Goal: Information Seeking & Learning: Compare options

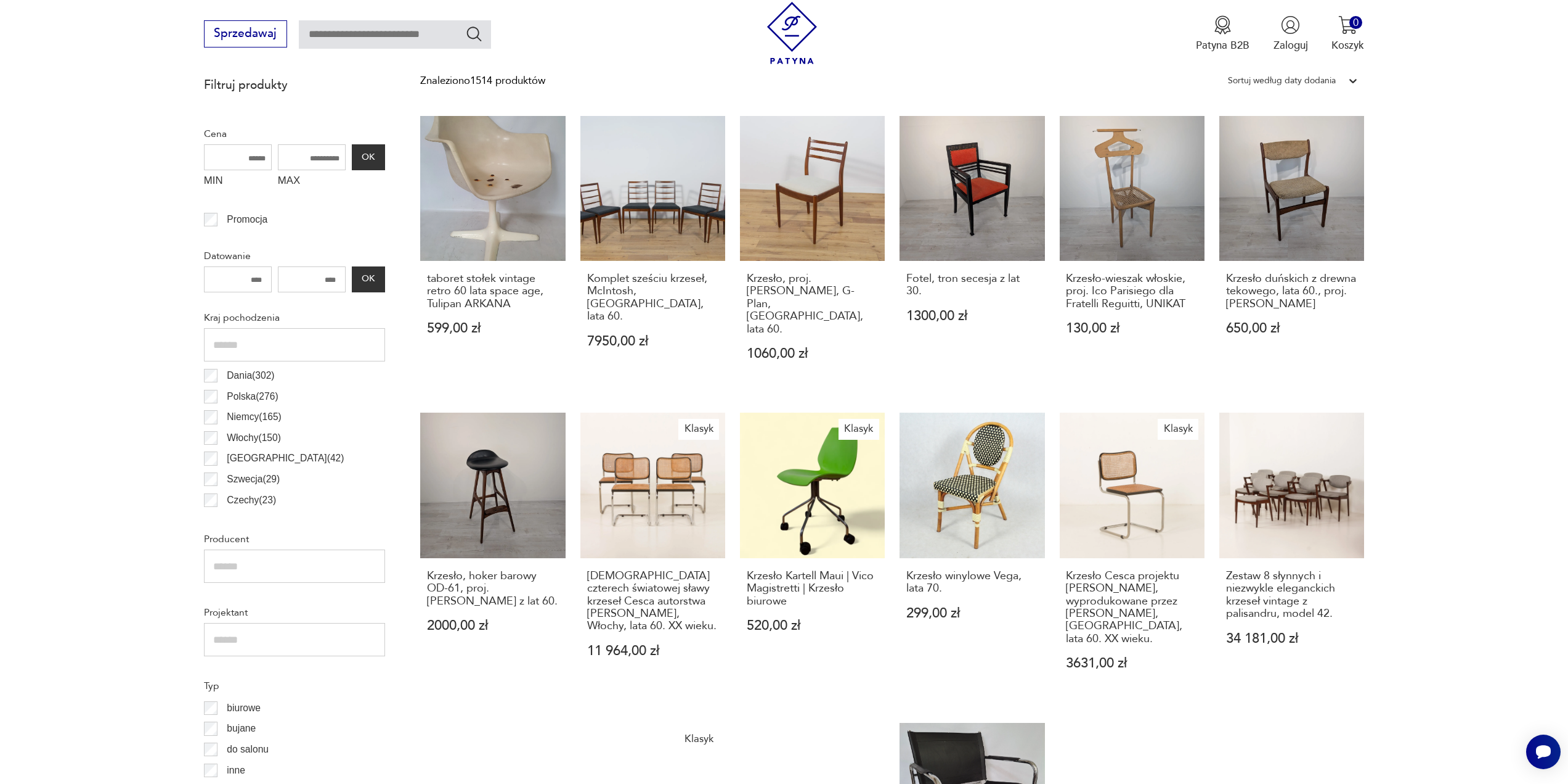
scroll to position [780, 0]
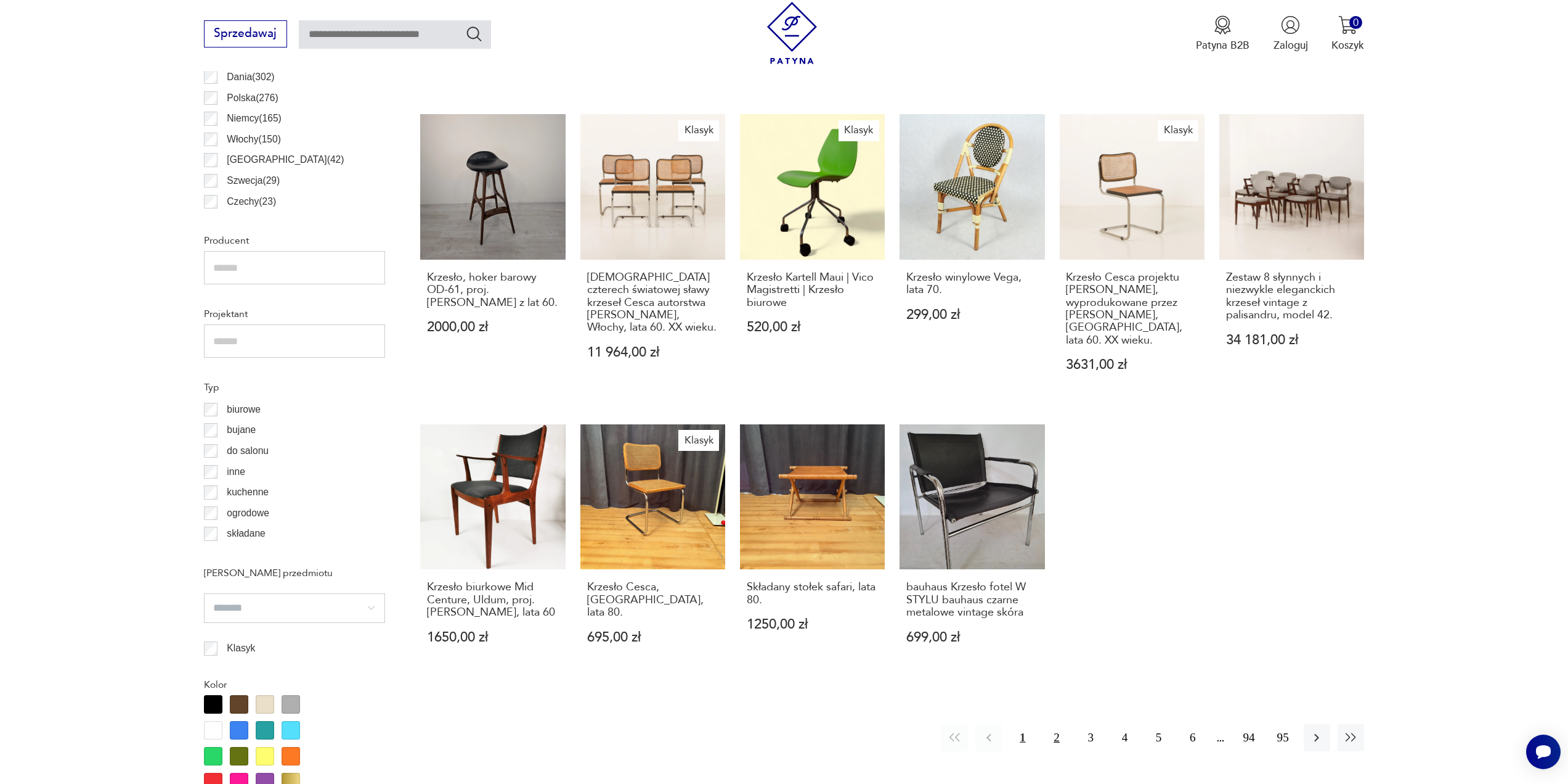
click at [1059, 724] on button "2" at bounding box center [1056, 737] width 26 height 26
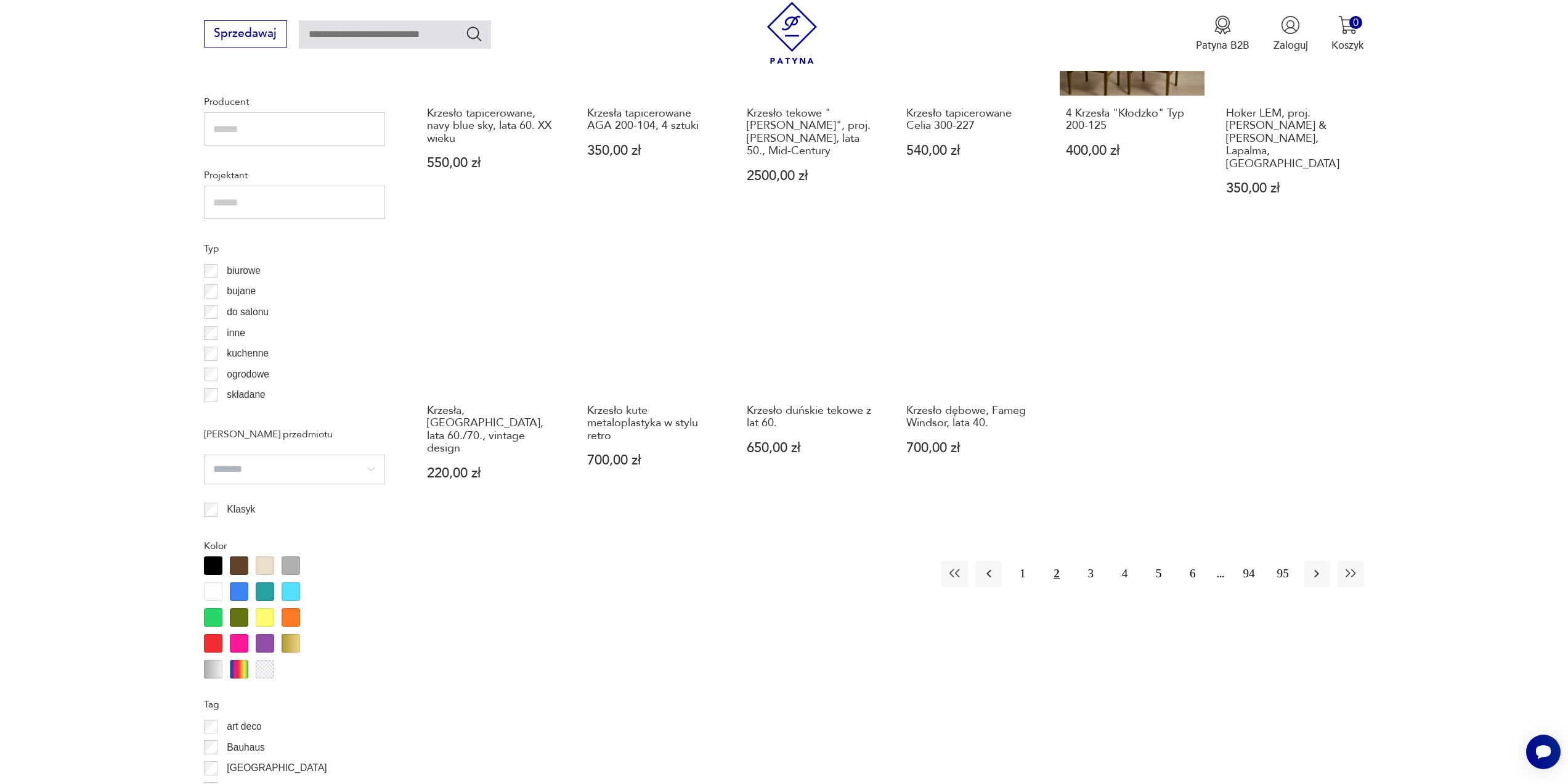
scroll to position [921, 0]
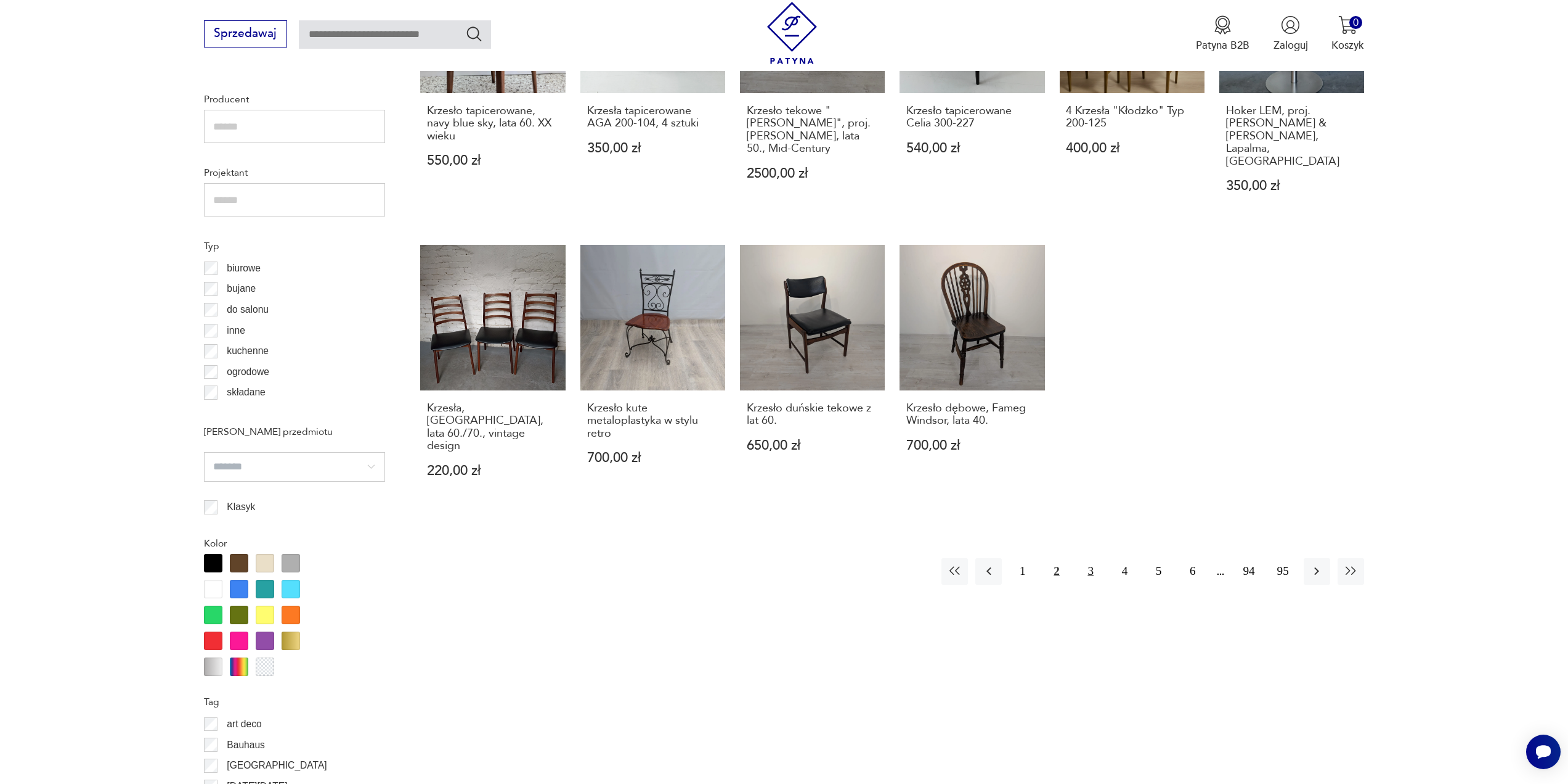
click at [1092, 558] on button "3" at bounding box center [1091, 571] width 26 height 26
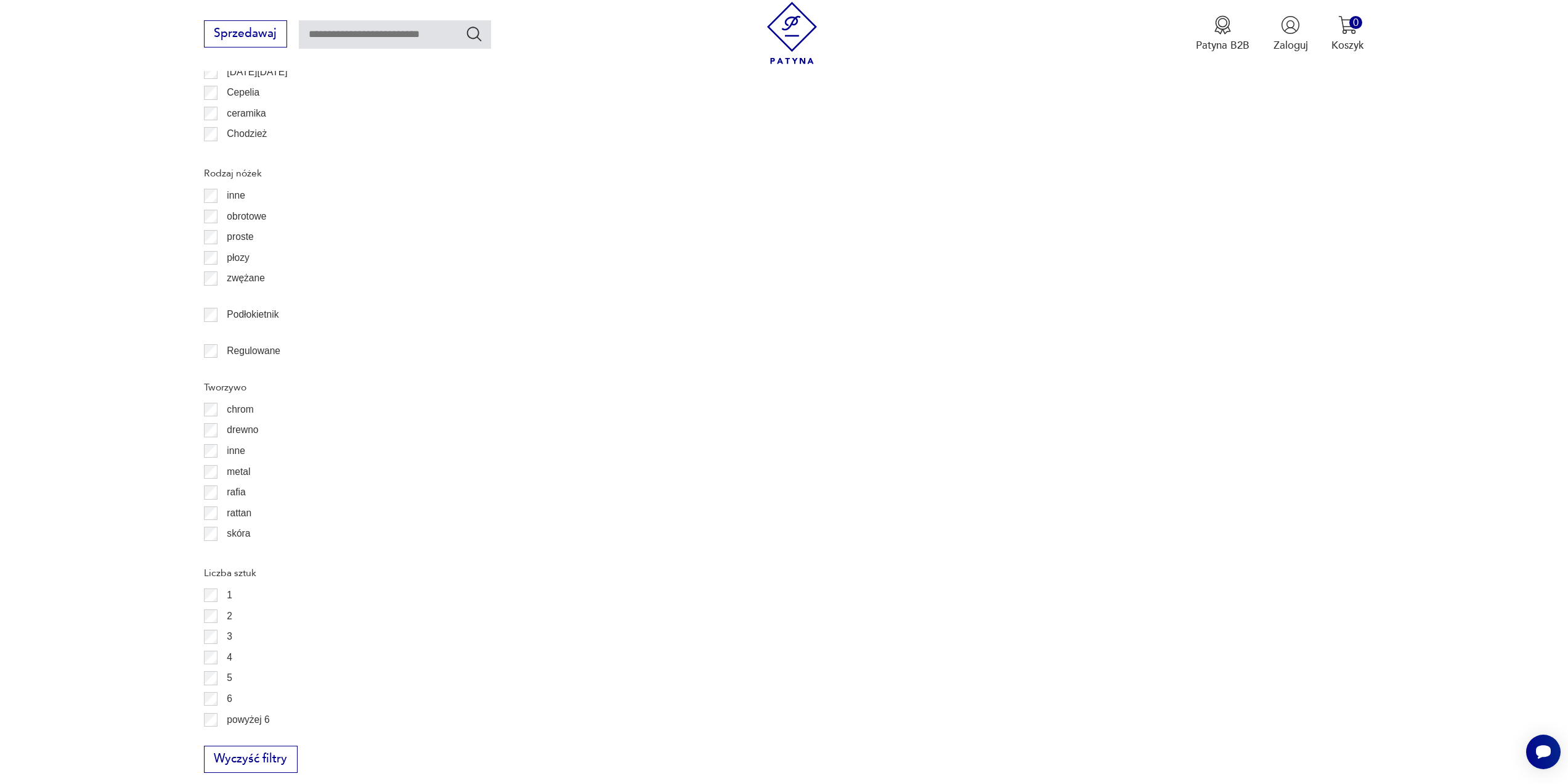
scroll to position [1634, 0]
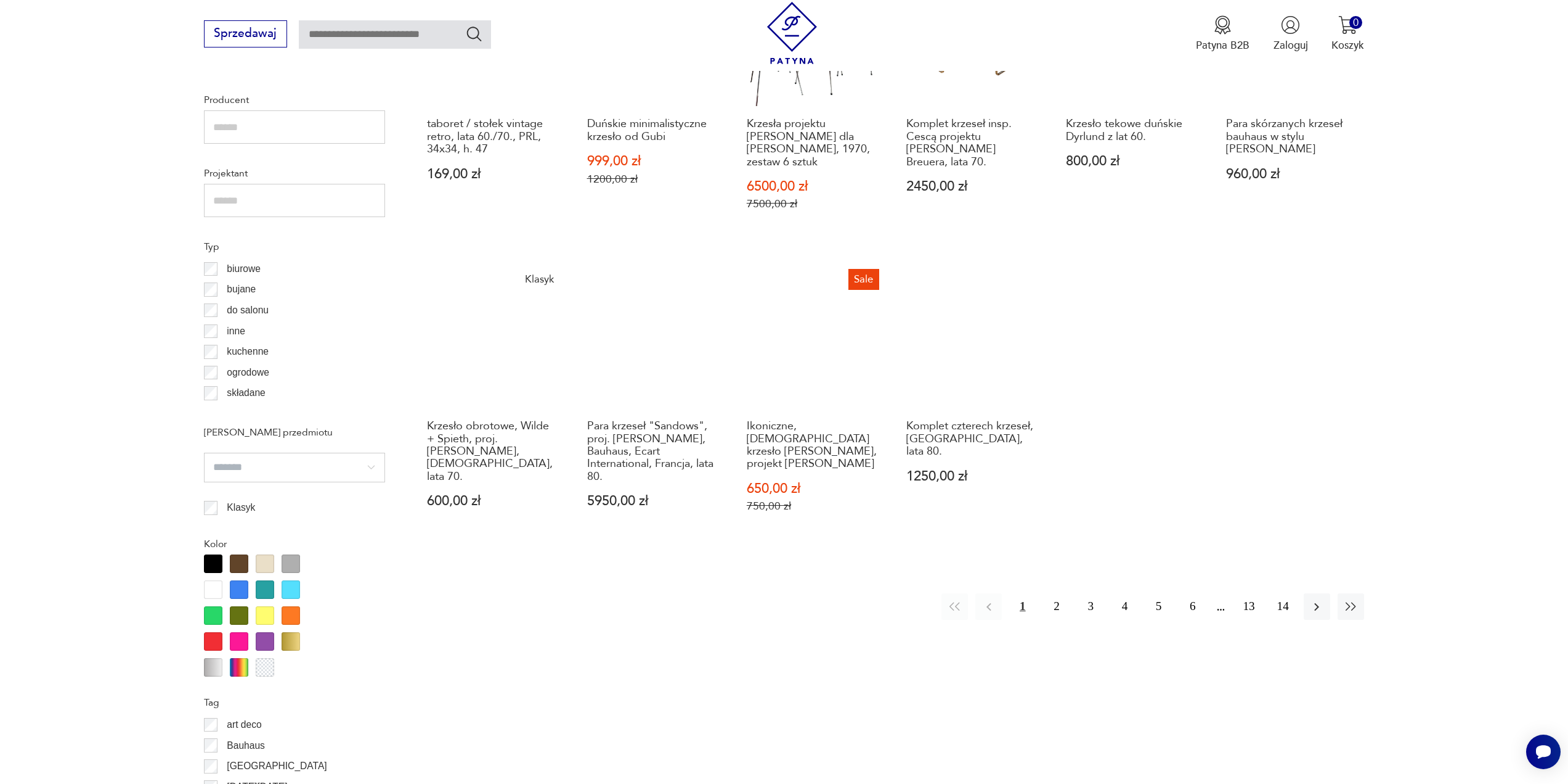
scroll to position [921, 0]
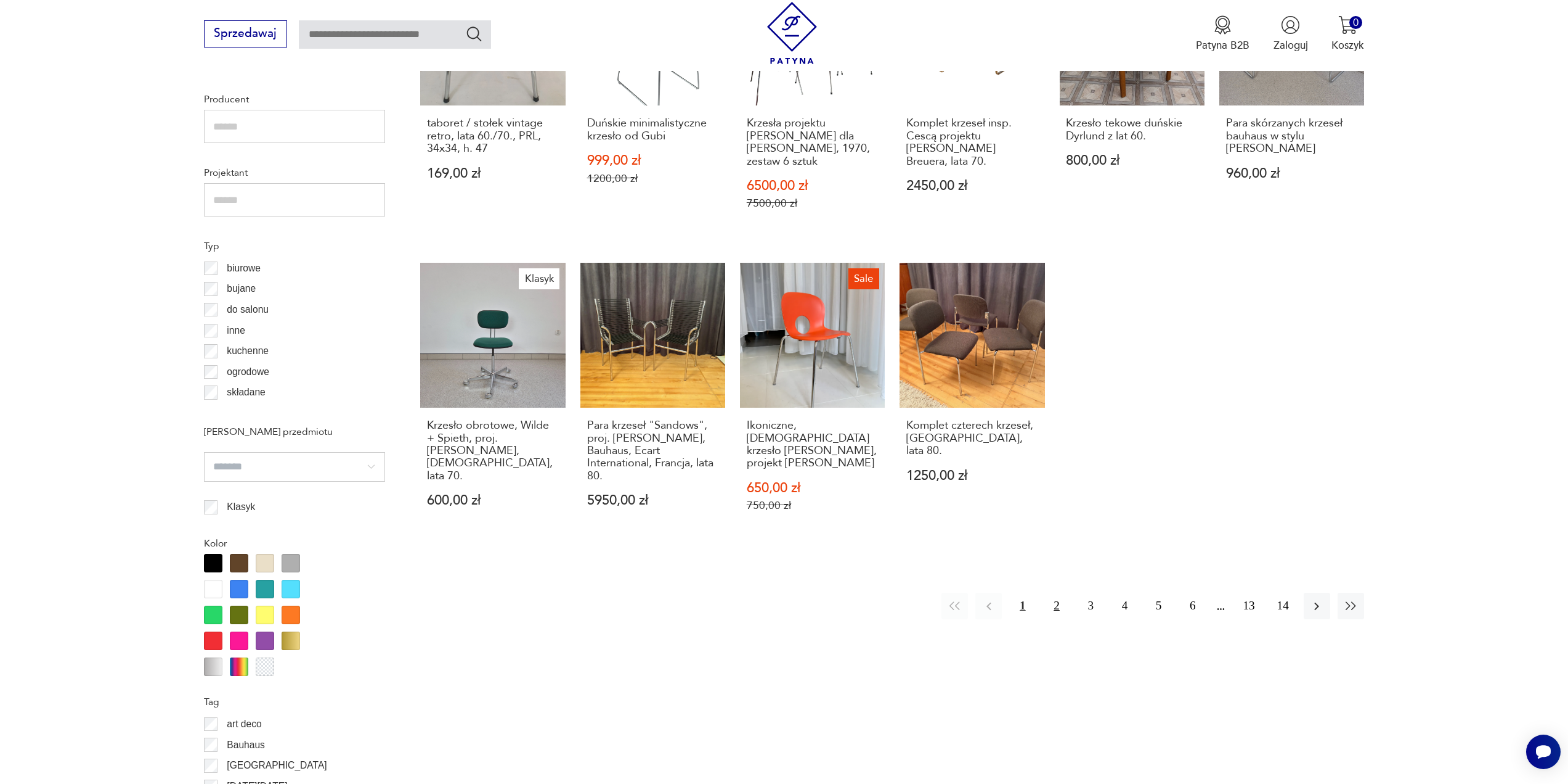
click at [1057, 599] on button "2" at bounding box center [1056, 606] width 26 height 26
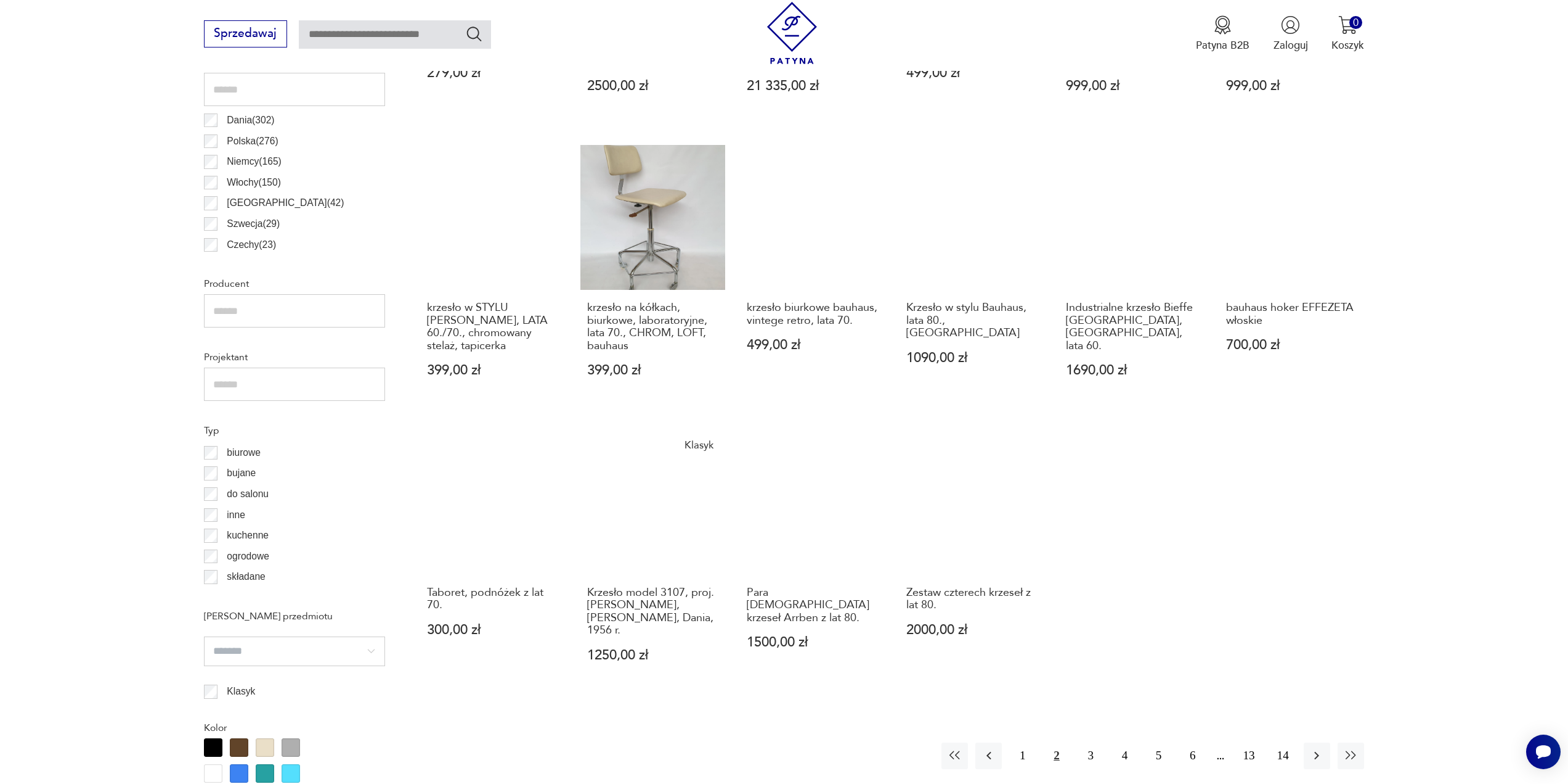
scroll to position [736, 0]
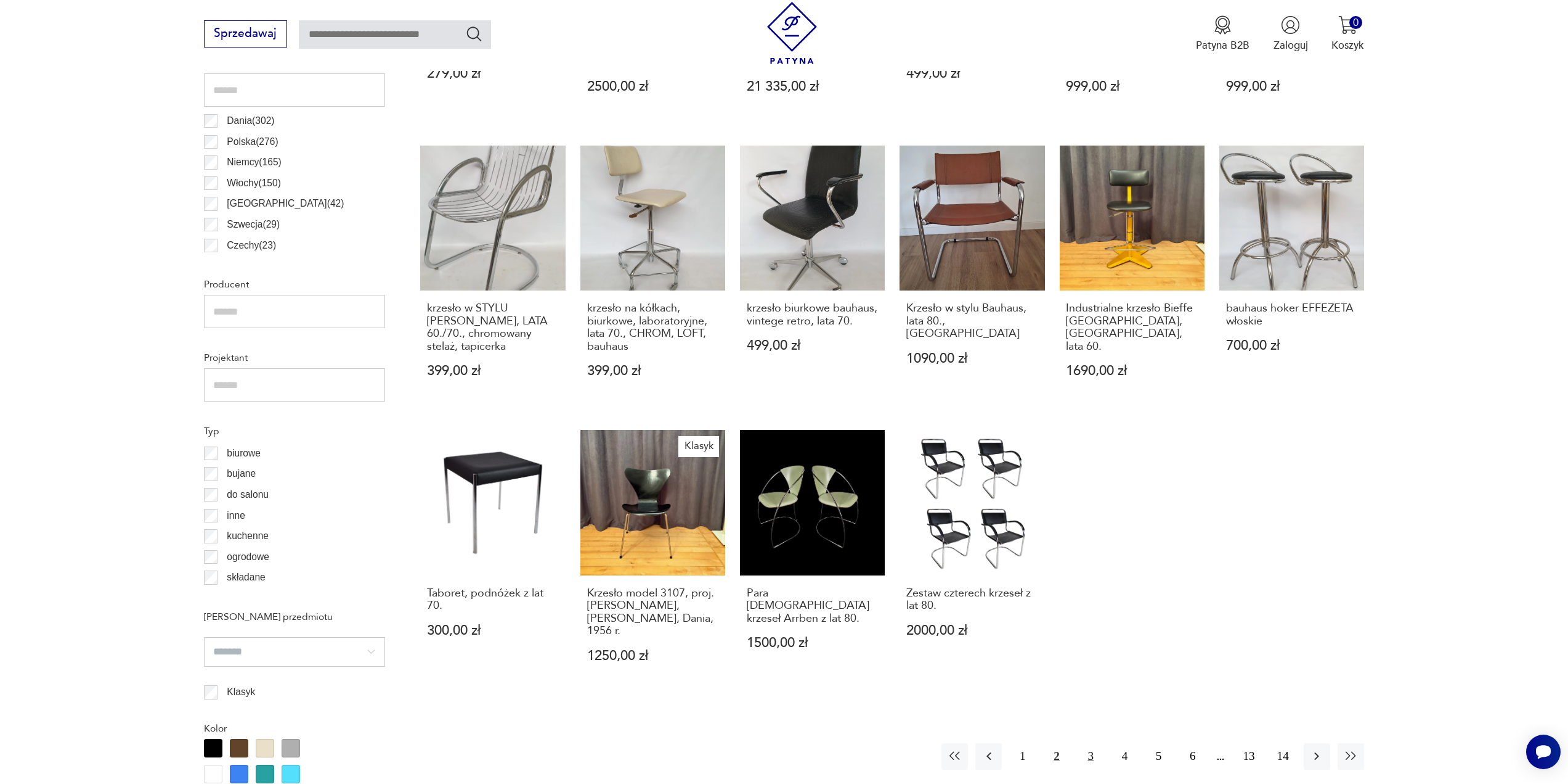
click at [1096, 743] on button "3" at bounding box center [1091, 757] width 26 height 26
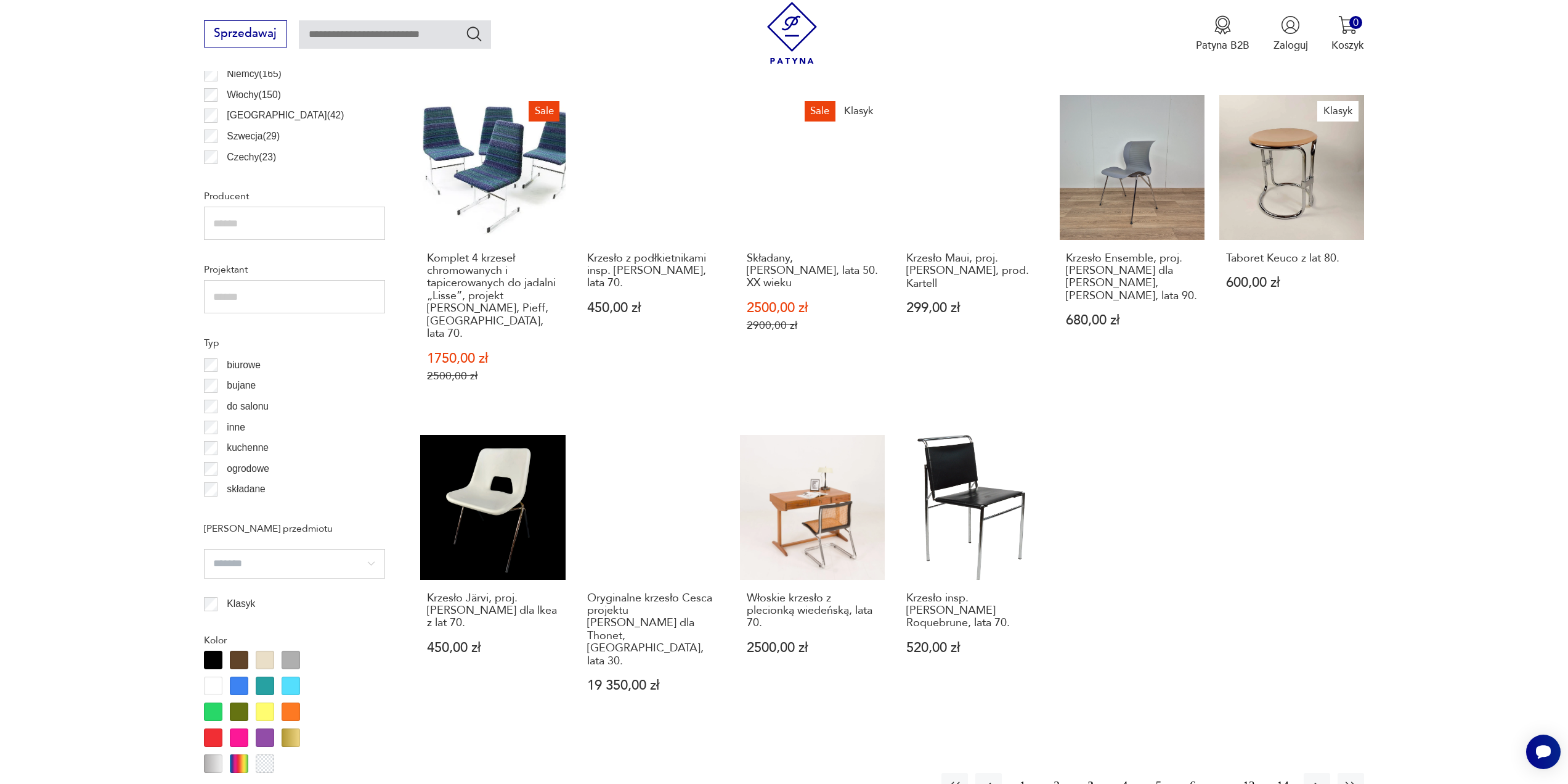
scroll to position [860, 0]
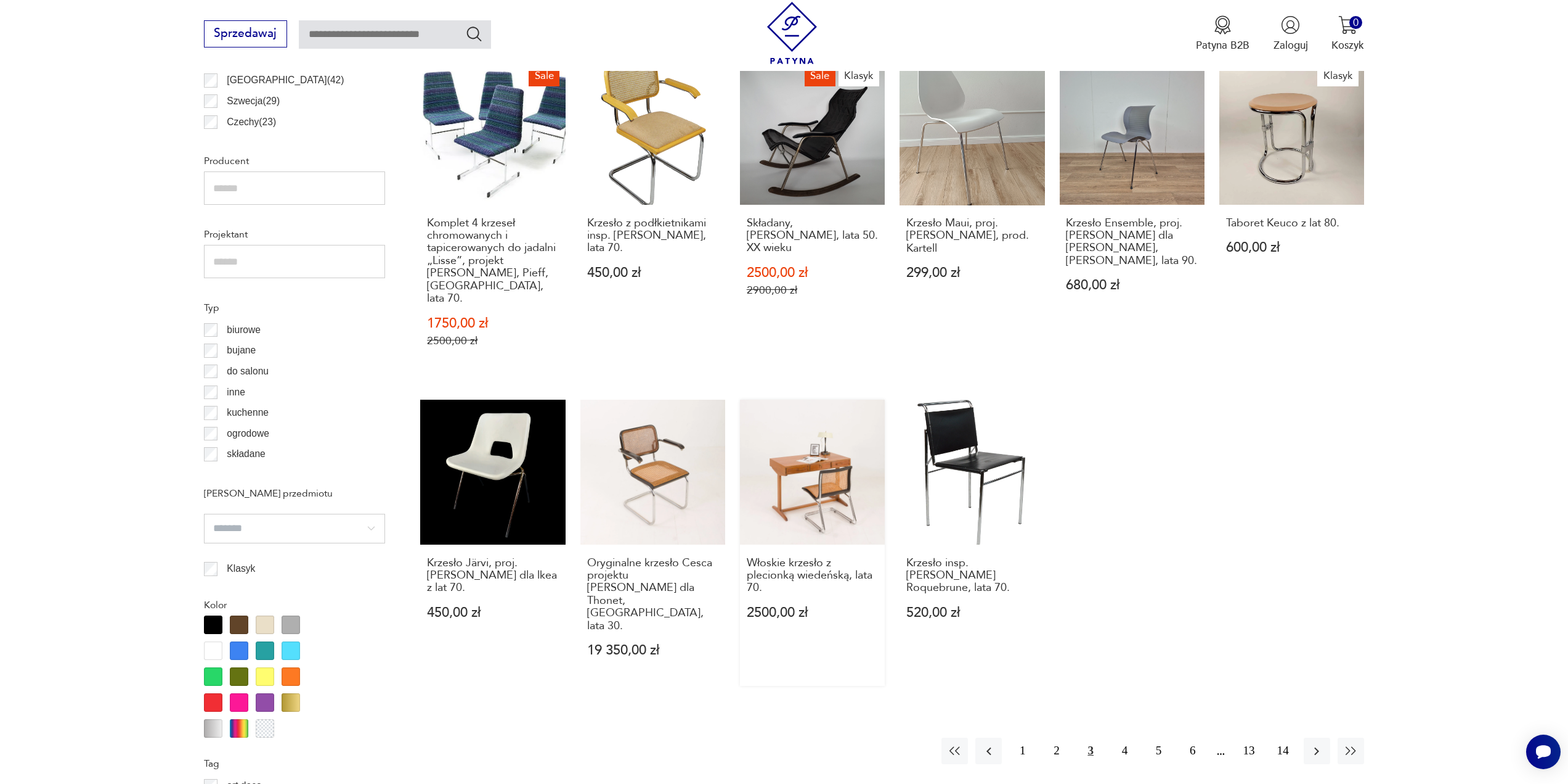
click at [812, 461] on link "Włoskie krzesło z plecionką wiedeńską, lata 70. 2500,00 zł" at bounding box center [813, 543] width 145 height 286
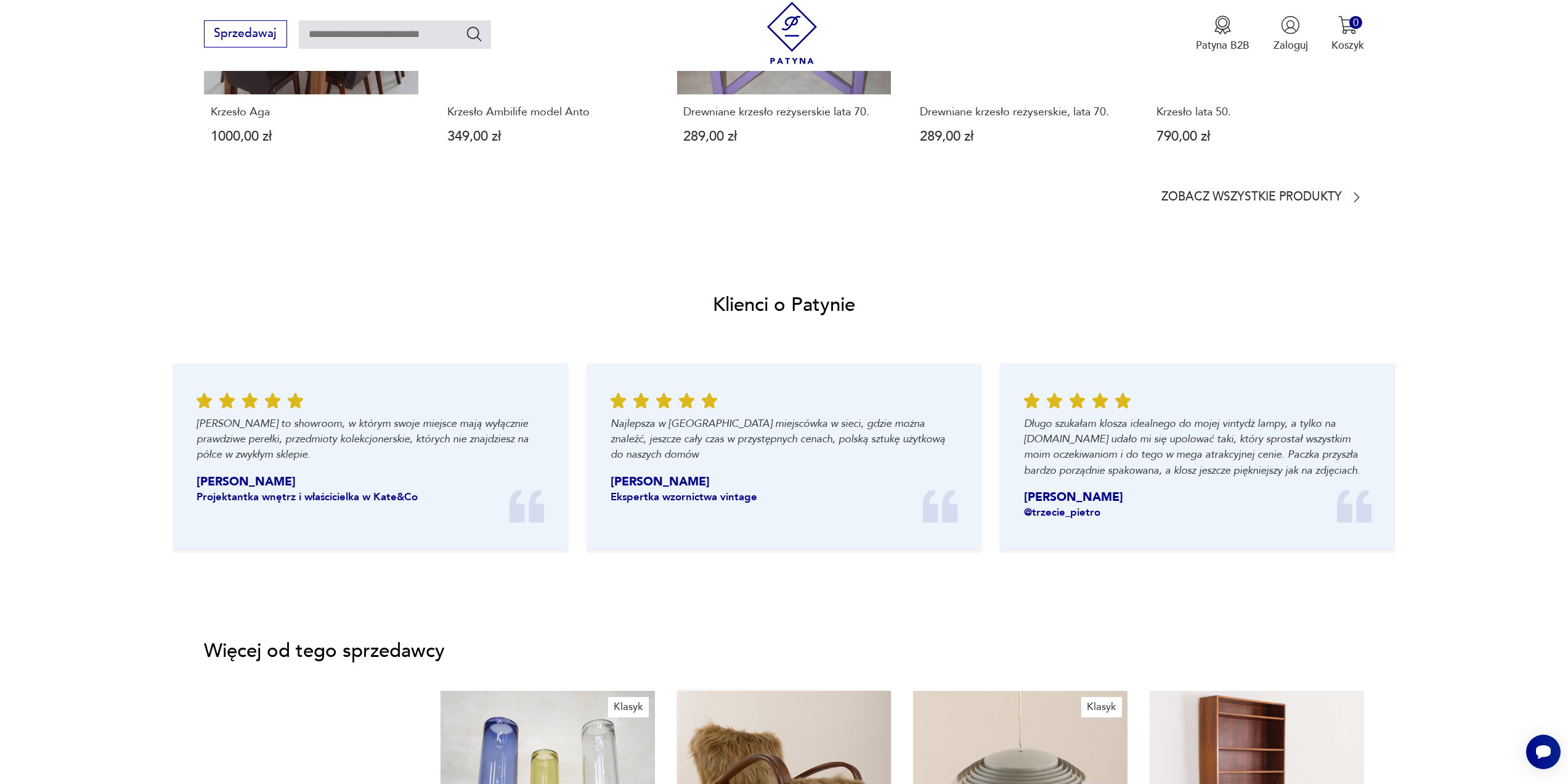
scroll to position [1665, 0]
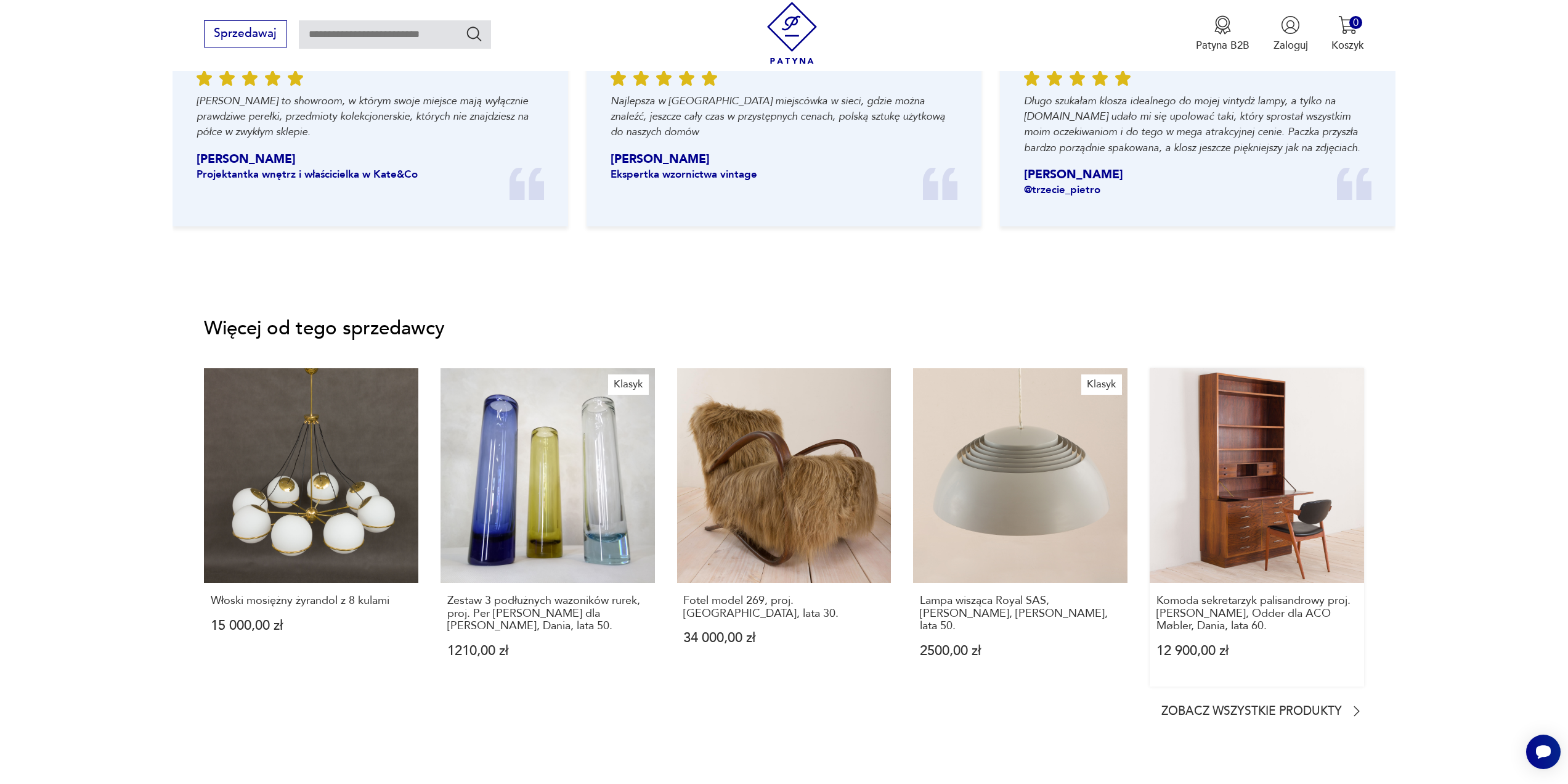
click at [1292, 512] on link "Komoda sekretarzyk palisandrowy proj. [PERSON_NAME], Odder dla ACO Møbler, Dani…" at bounding box center [1257, 527] width 214 height 318
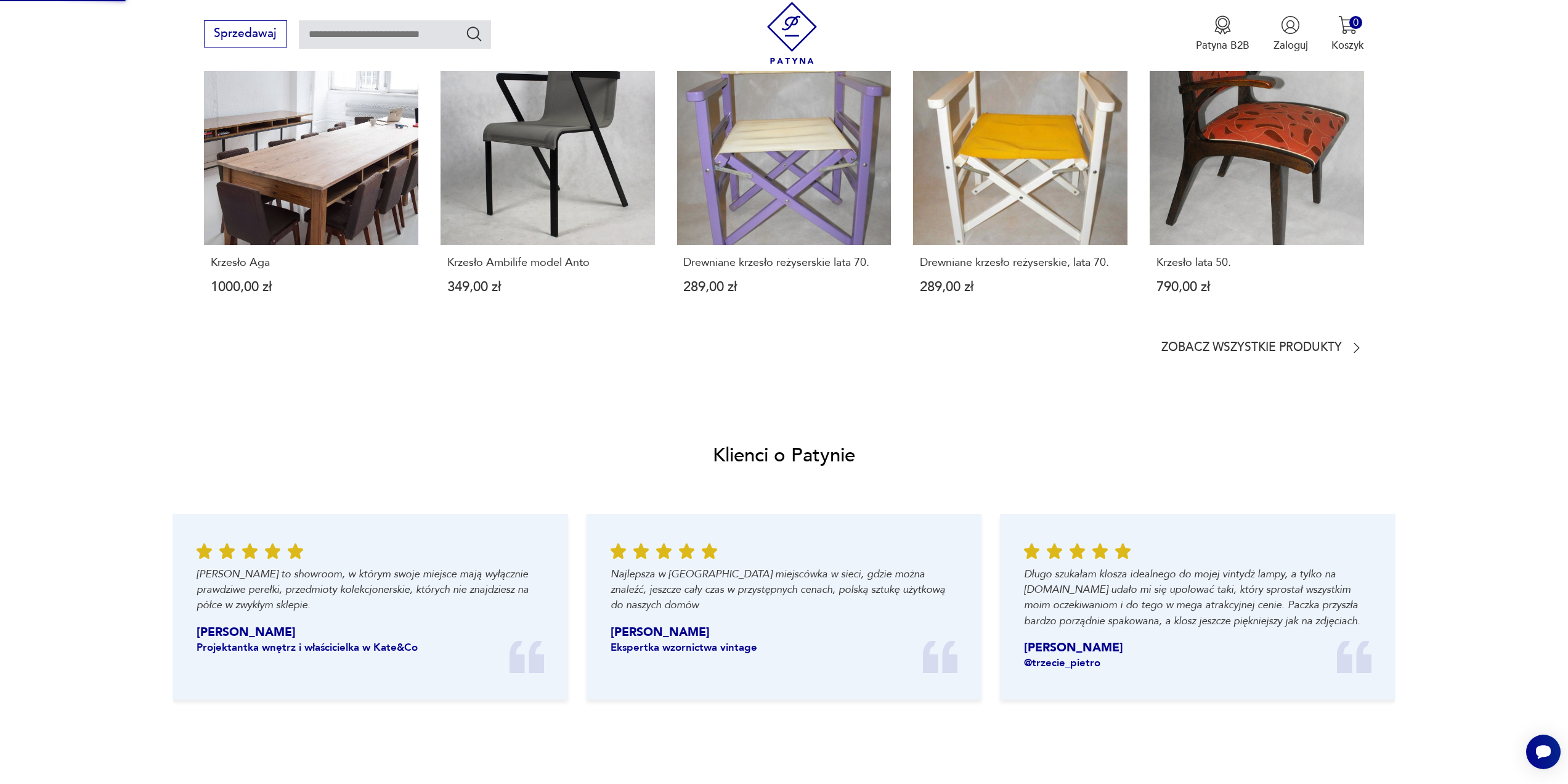
scroll to position [866, 0]
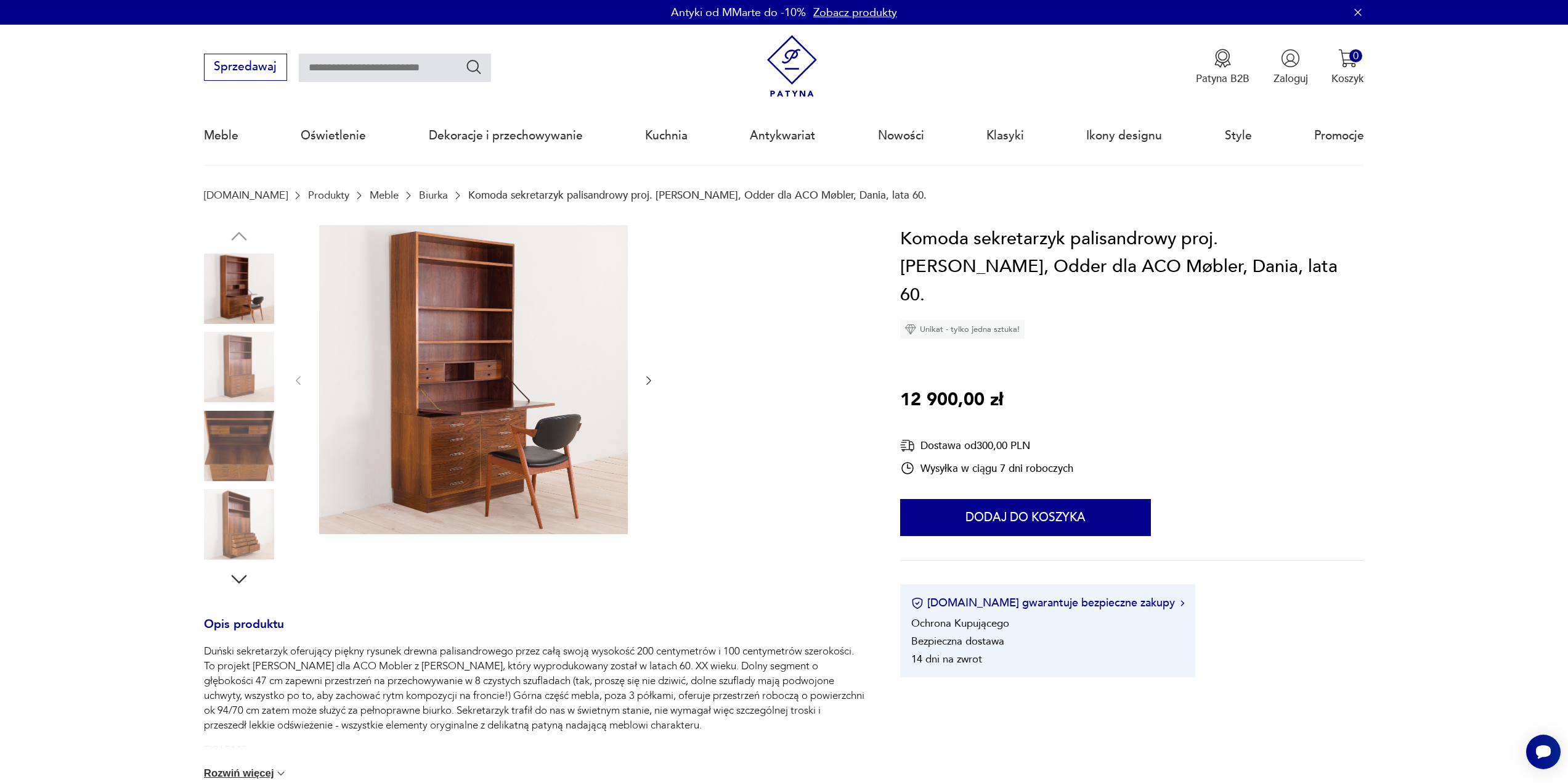
click at [648, 379] on icon "button" at bounding box center [649, 381] width 12 height 12
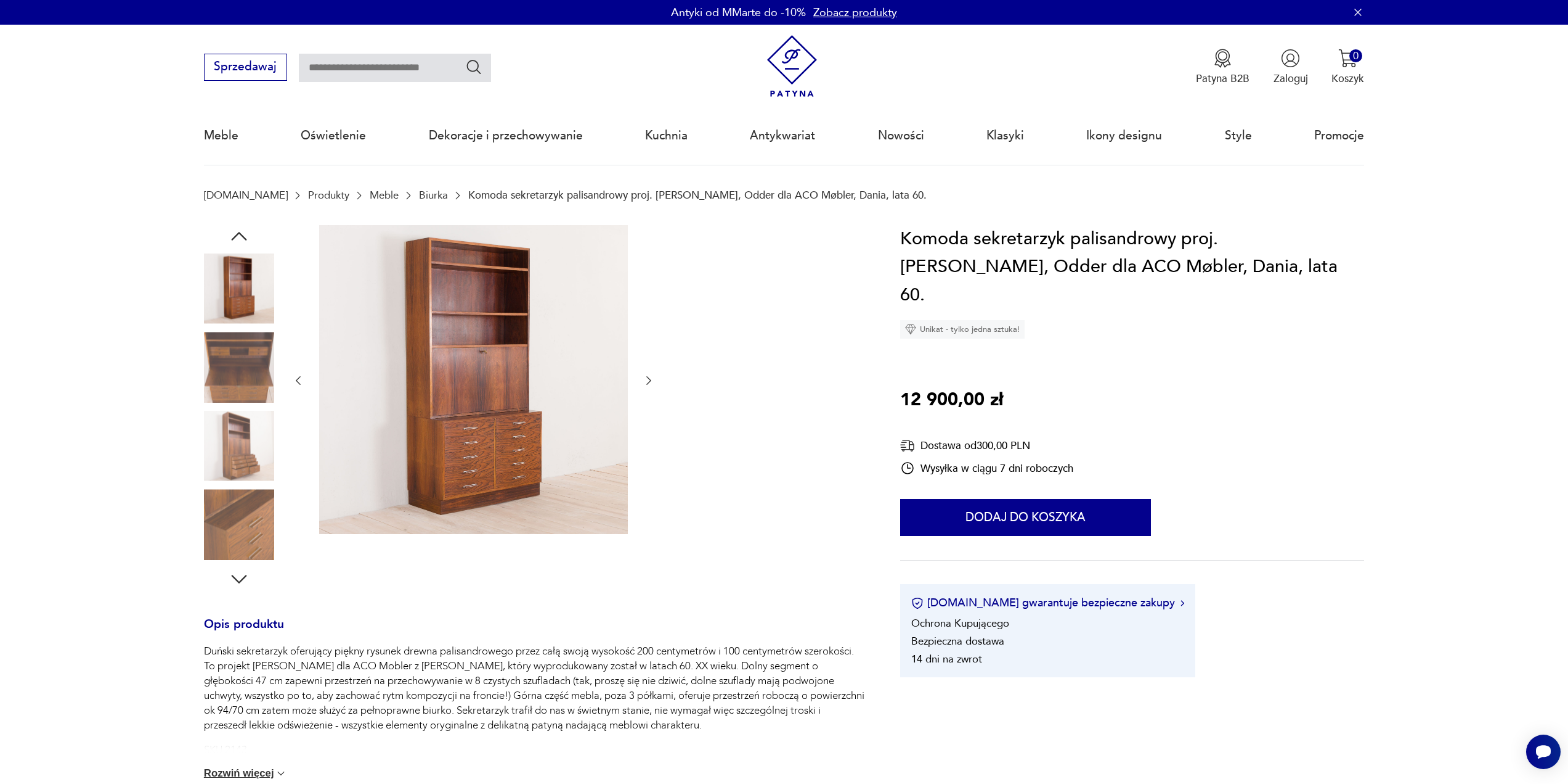
click at [648, 379] on icon "button" at bounding box center [649, 381] width 12 height 12
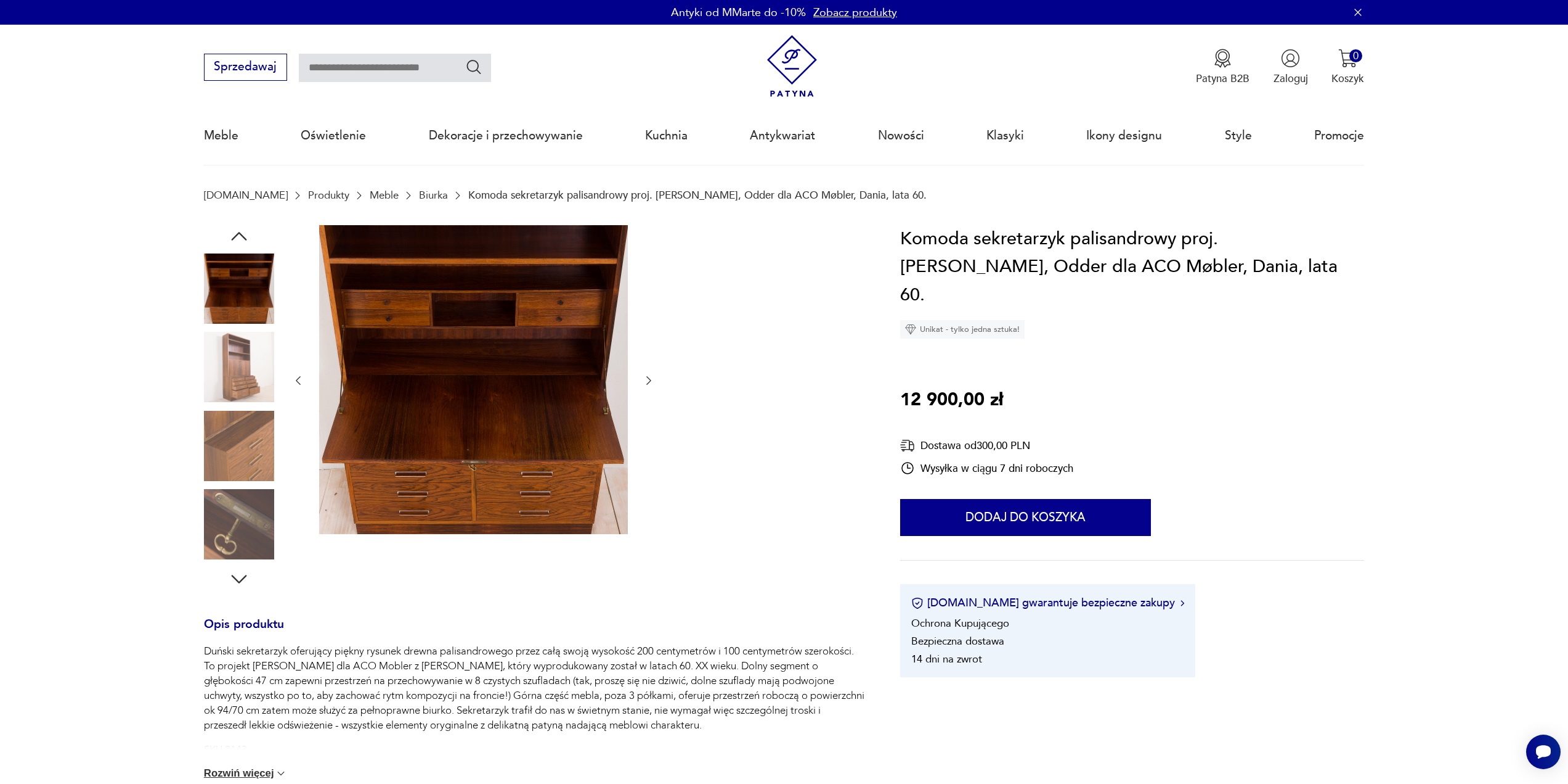
click at [648, 379] on icon "button" at bounding box center [649, 381] width 12 height 12
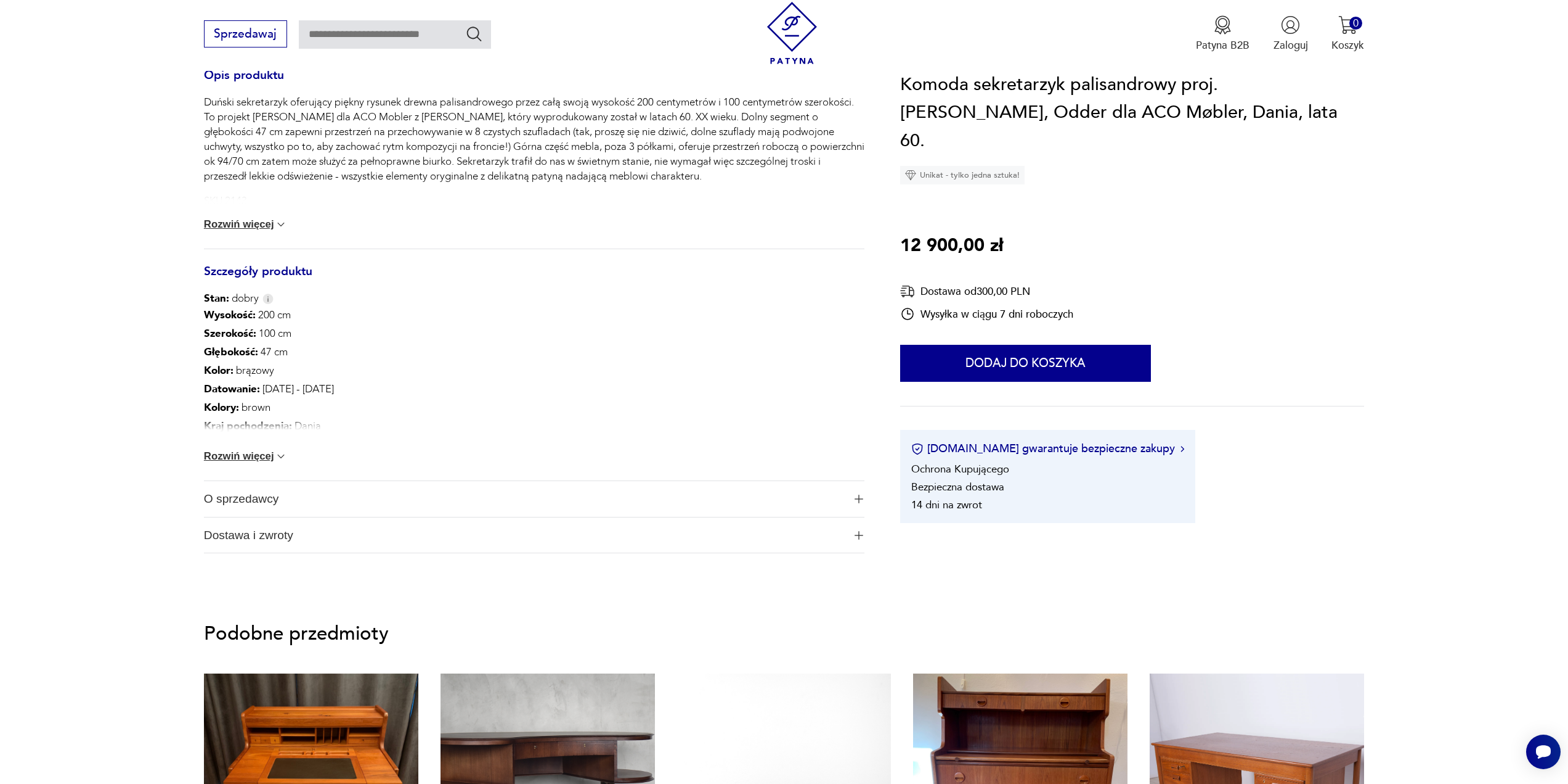
drag, startPoint x: 846, startPoint y: 456, endPoint x: 843, endPoint y: 480, distance: 24.2
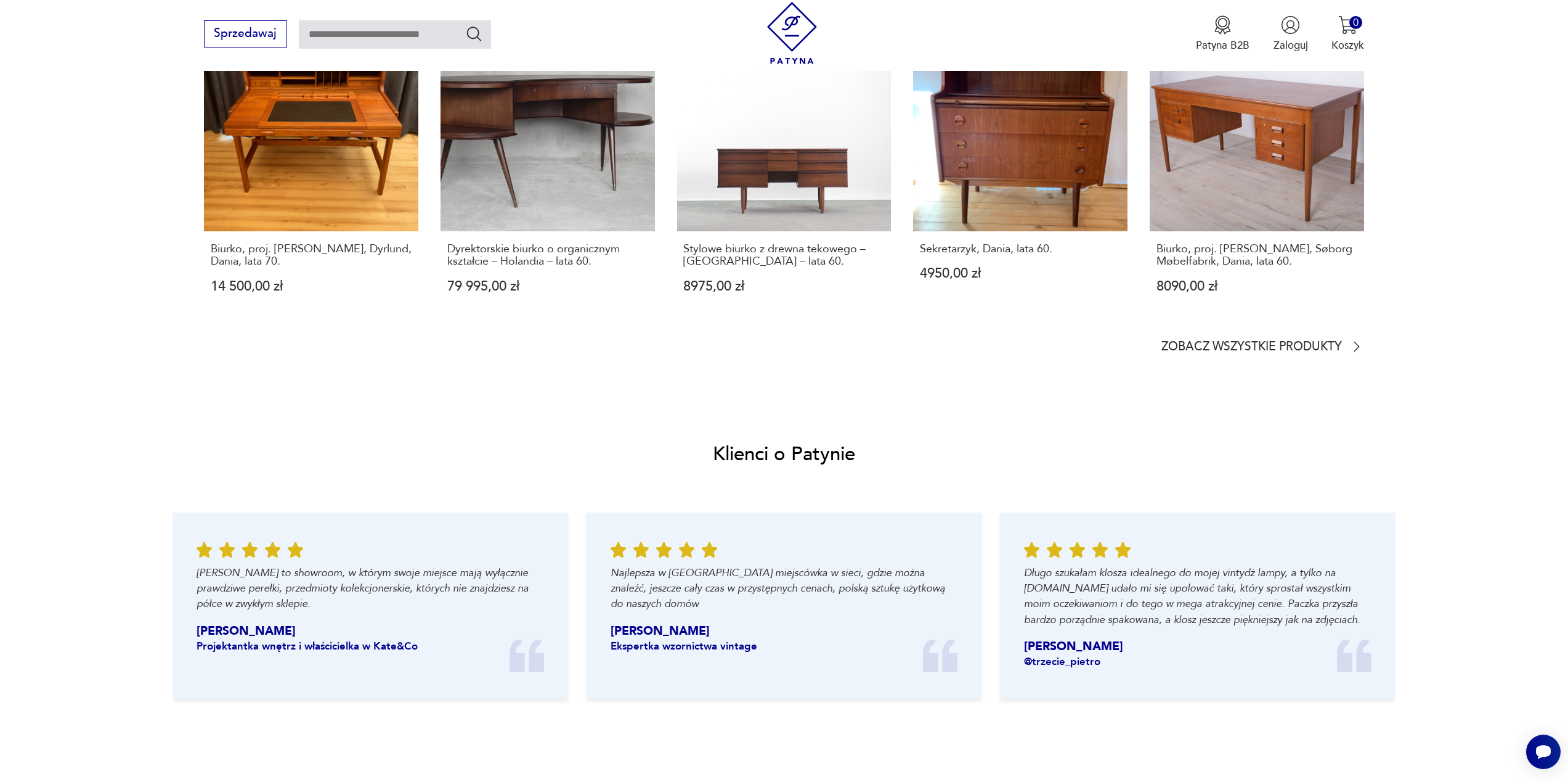
scroll to position [1117, 0]
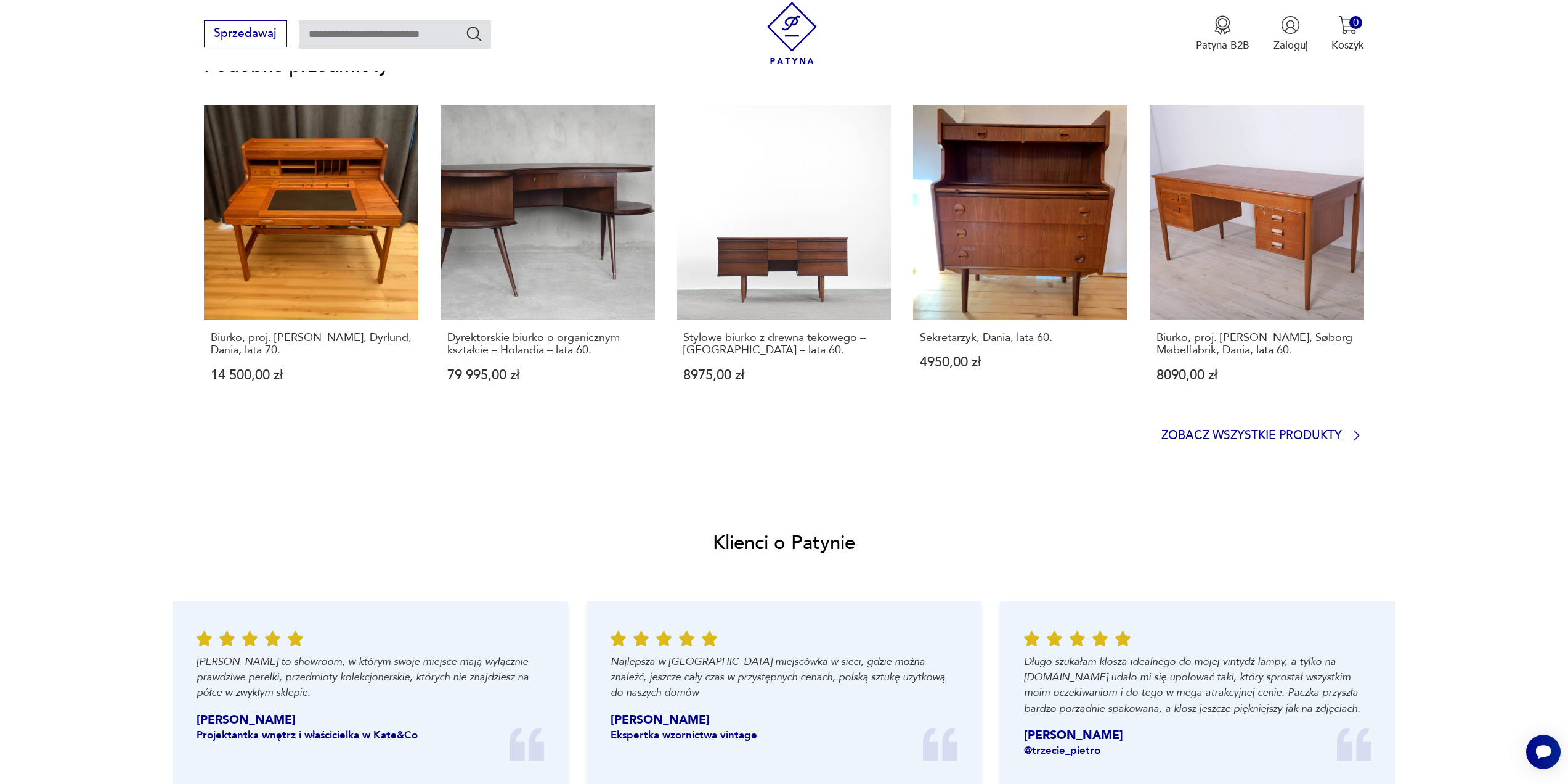
click at [1306, 437] on p "Zobacz wszystkie produkty" at bounding box center [1251, 435] width 181 height 10
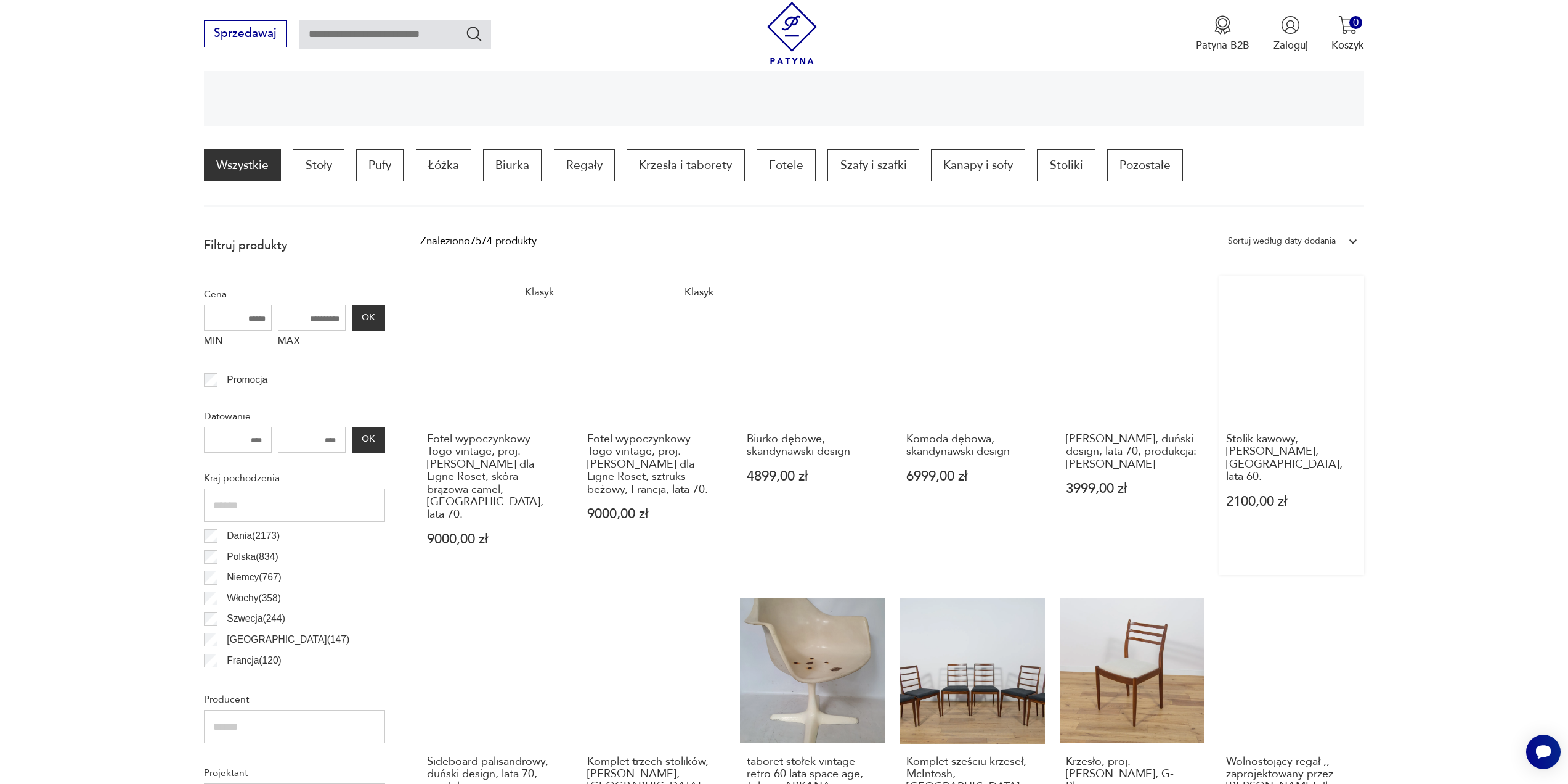
scroll to position [367, 0]
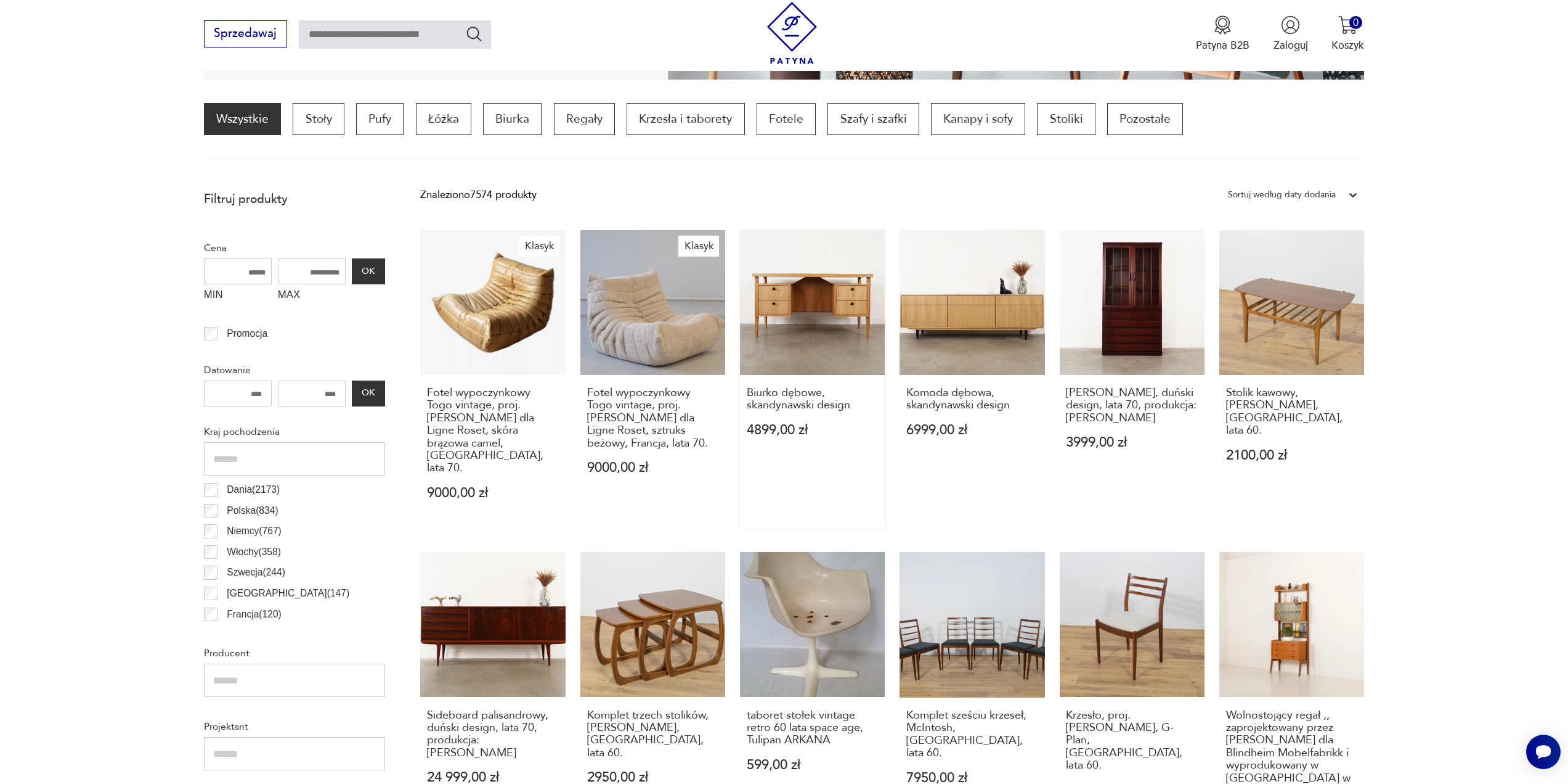
click at [852, 311] on link "Biurko dębowe, skandynawski design 4899,00 zł" at bounding box center [813, 379] width 145 height 298
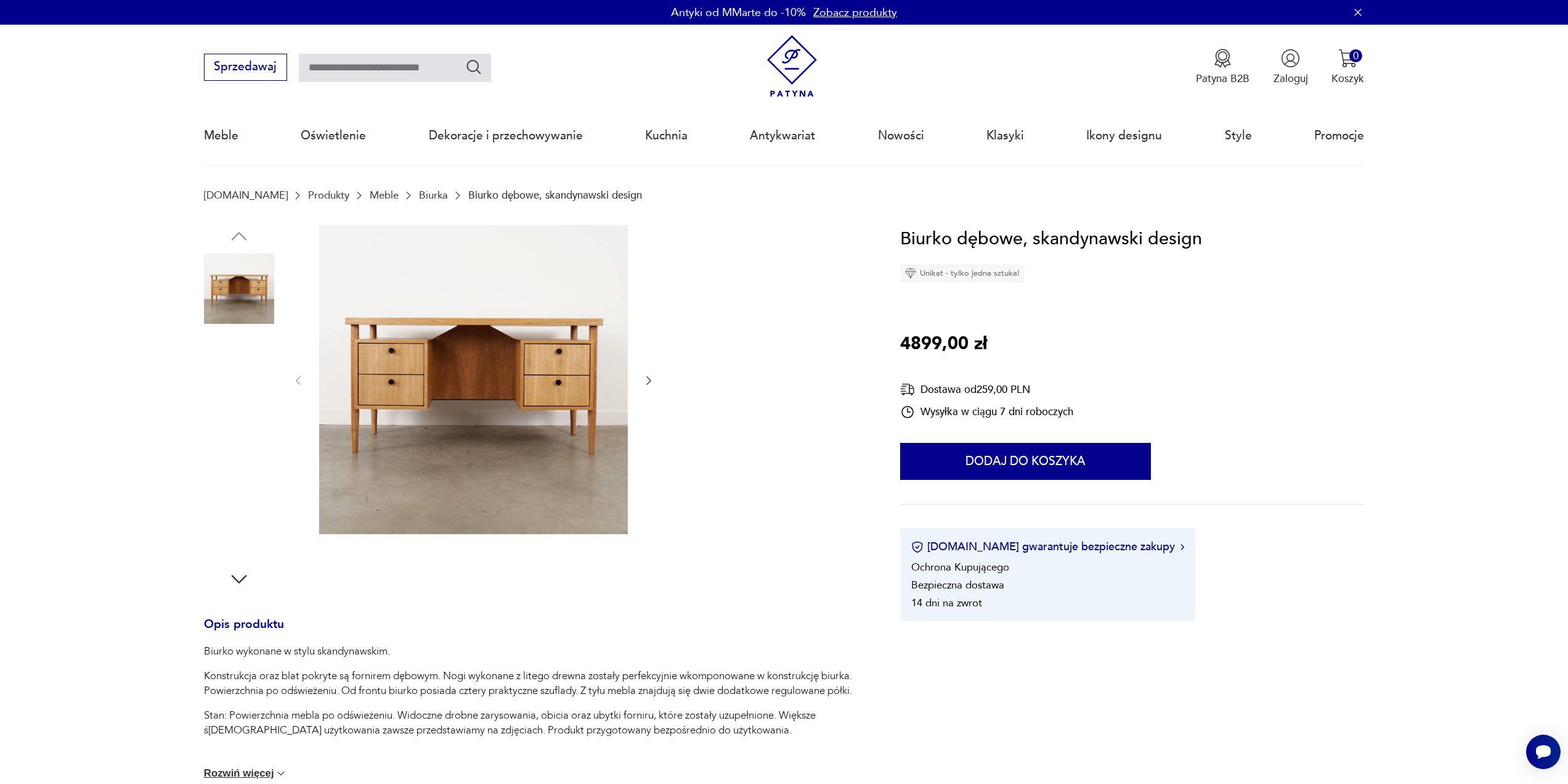
click at [230, 349] on img at bounding box center [239, 367] width 71 height 71
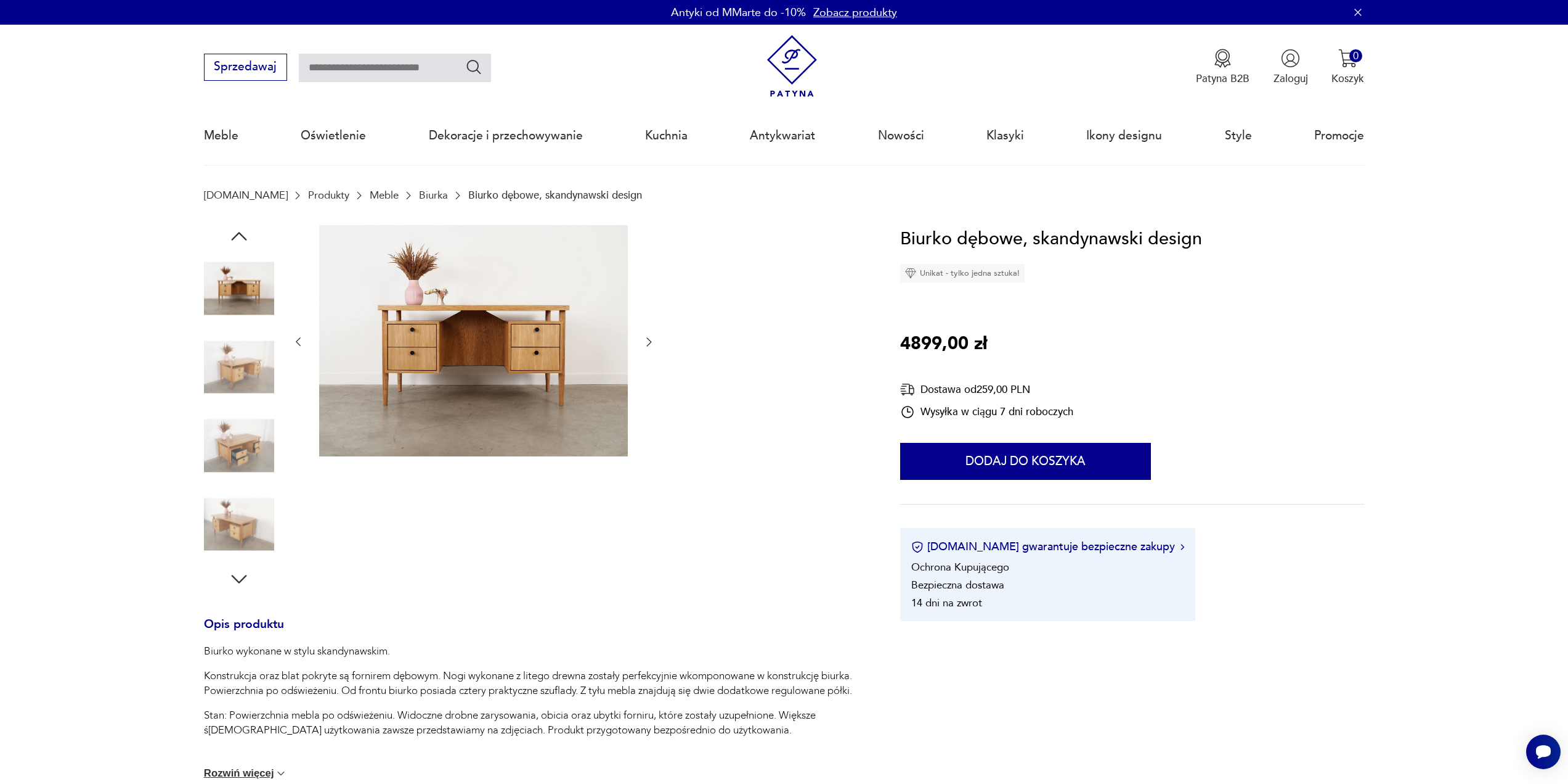
click at [220, 471] on img at bounding box center [239, 446] width 71 height 71
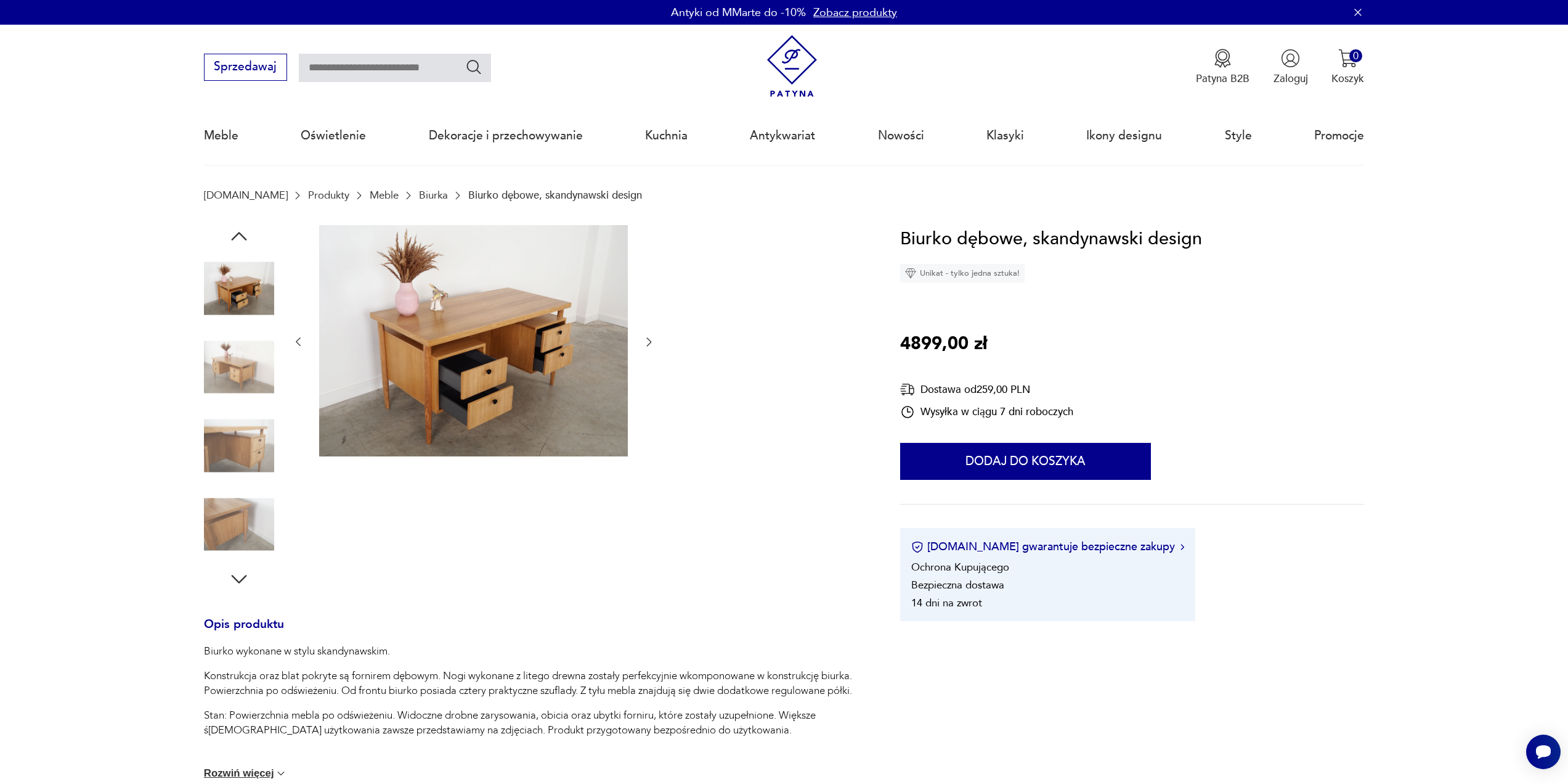
click at [229, 564] on div at bounding box center [239, 407] width 71 height 365
click at [255, 529] on img at bounding box center [239, 524] width 71 height 71
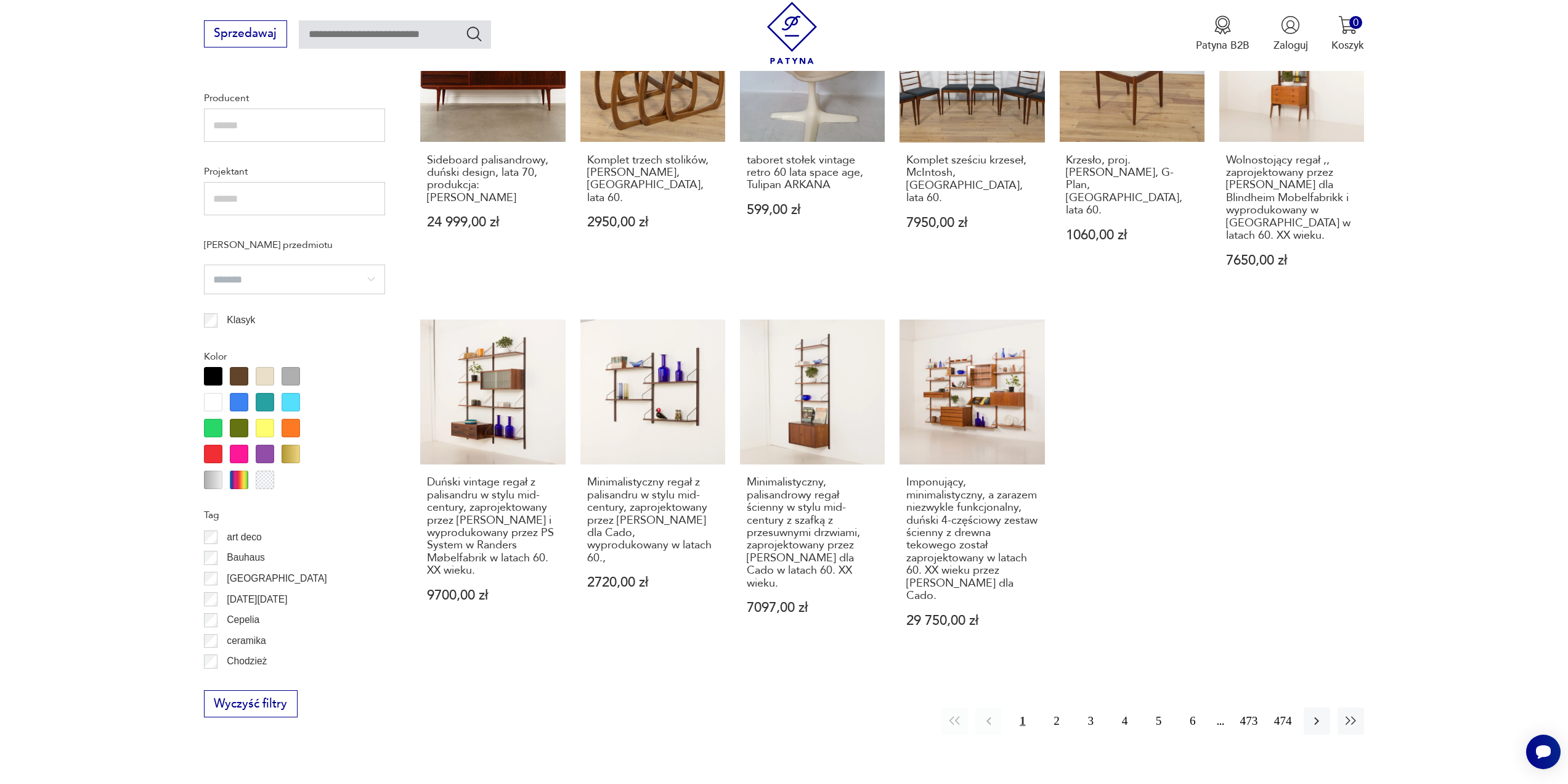
scroll to position [1107, 0]
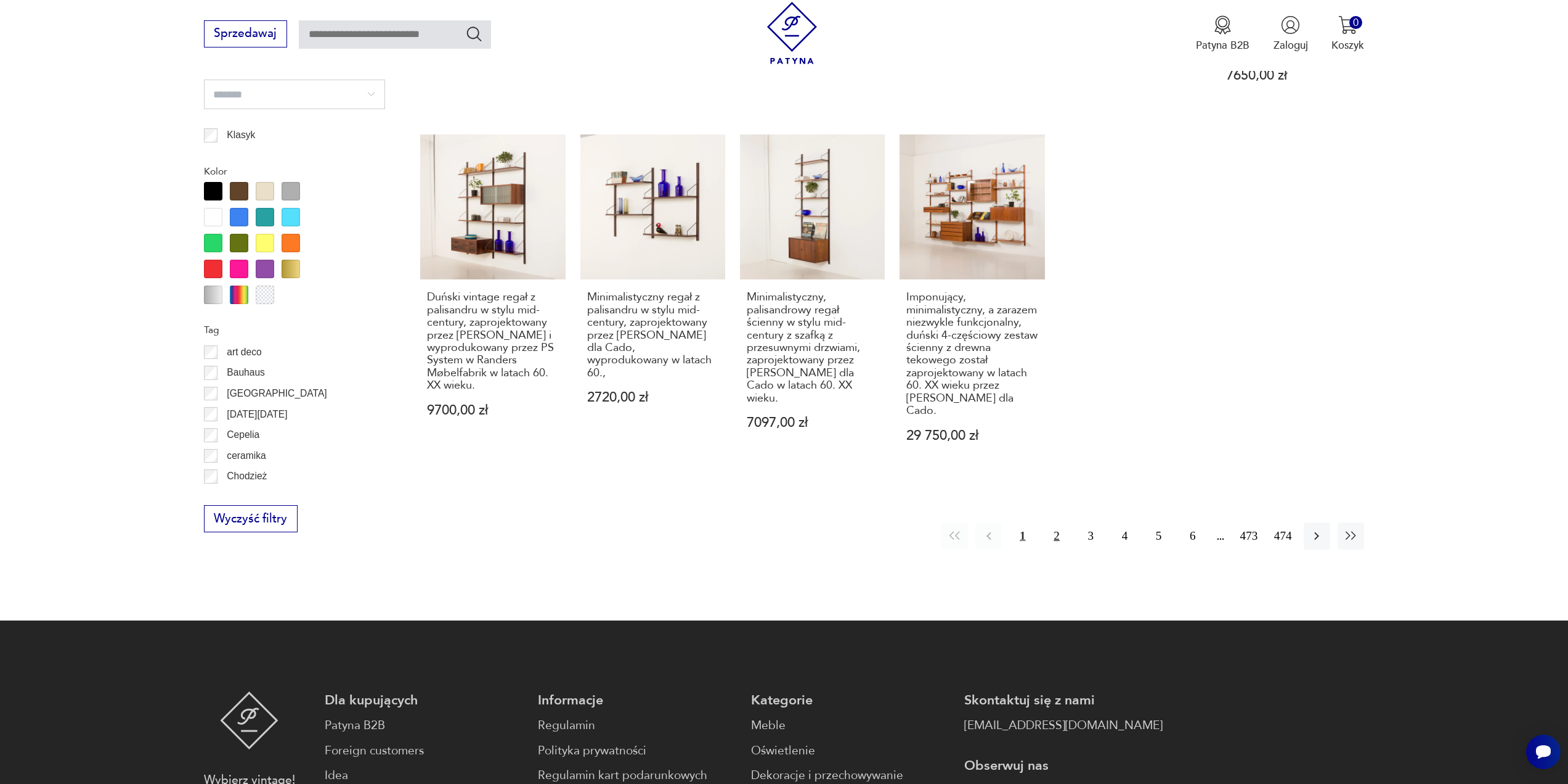
click at [1055, 523] on button "2" at bounding box center [1056, 536] width 26 height 26
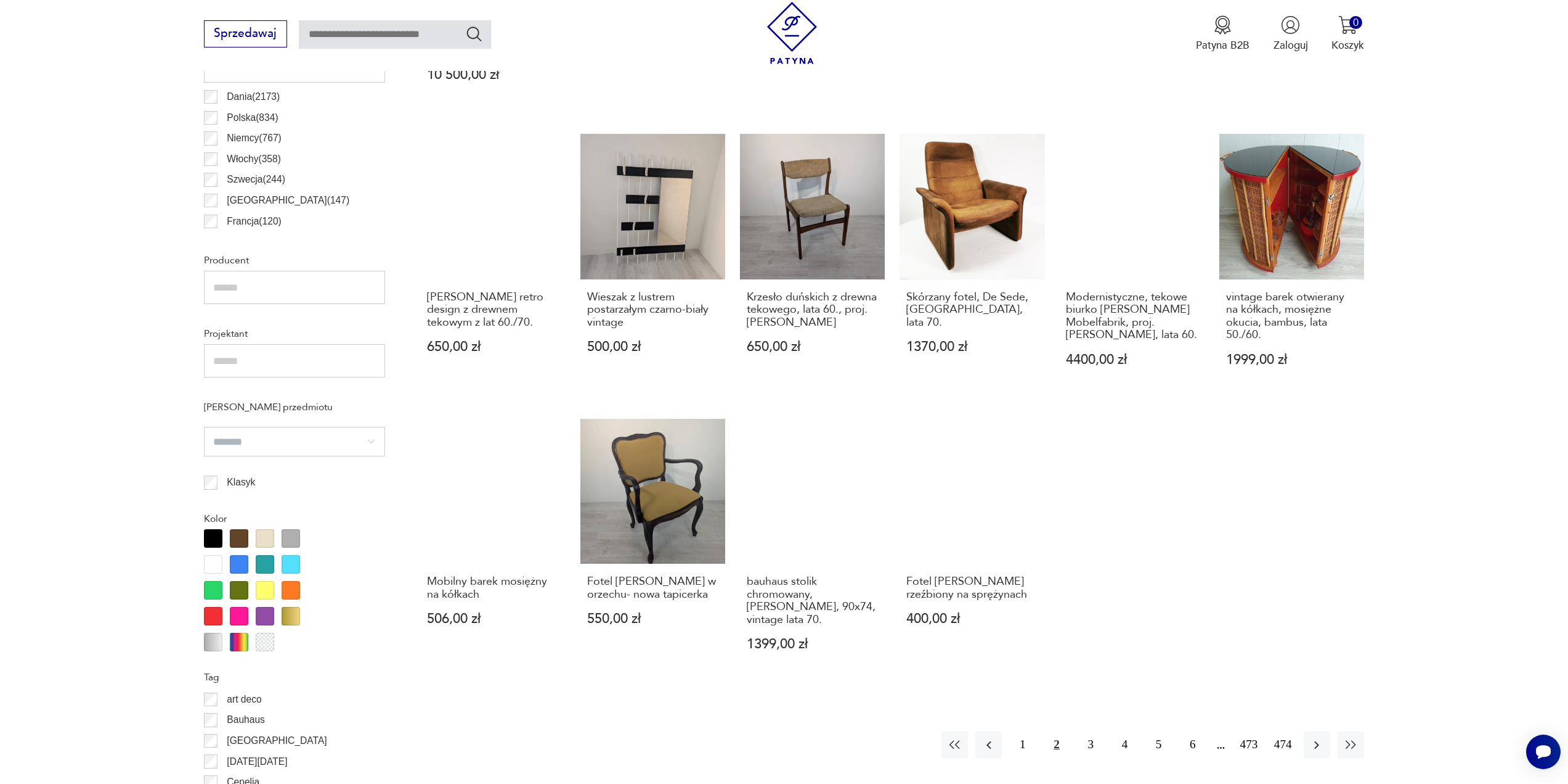
scroll to position [798, 0]
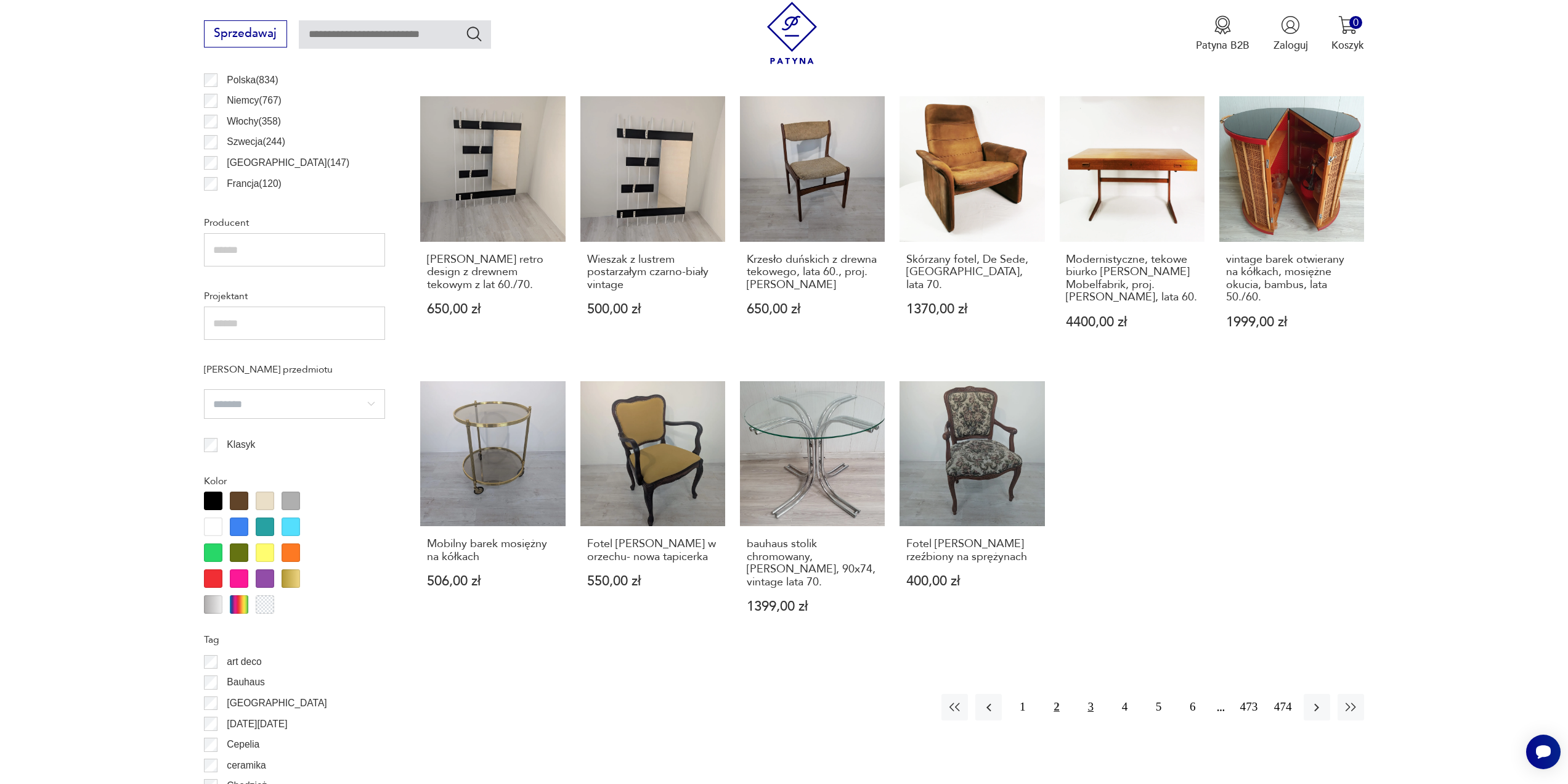
click at [1089, 697] on button "3" at bounding box center [1091, 707] width 26 height 26
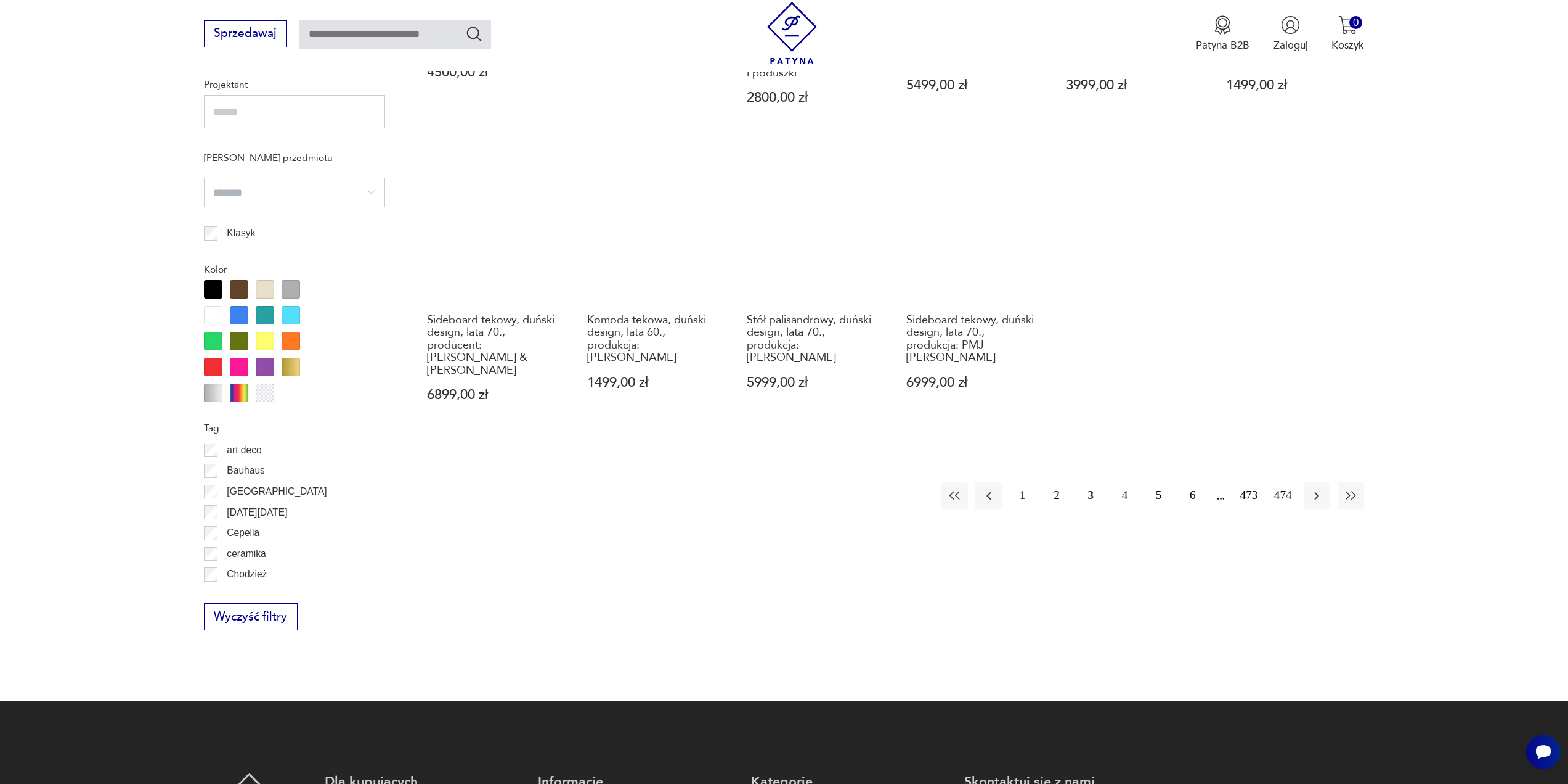
scroll to position [1106, 0]
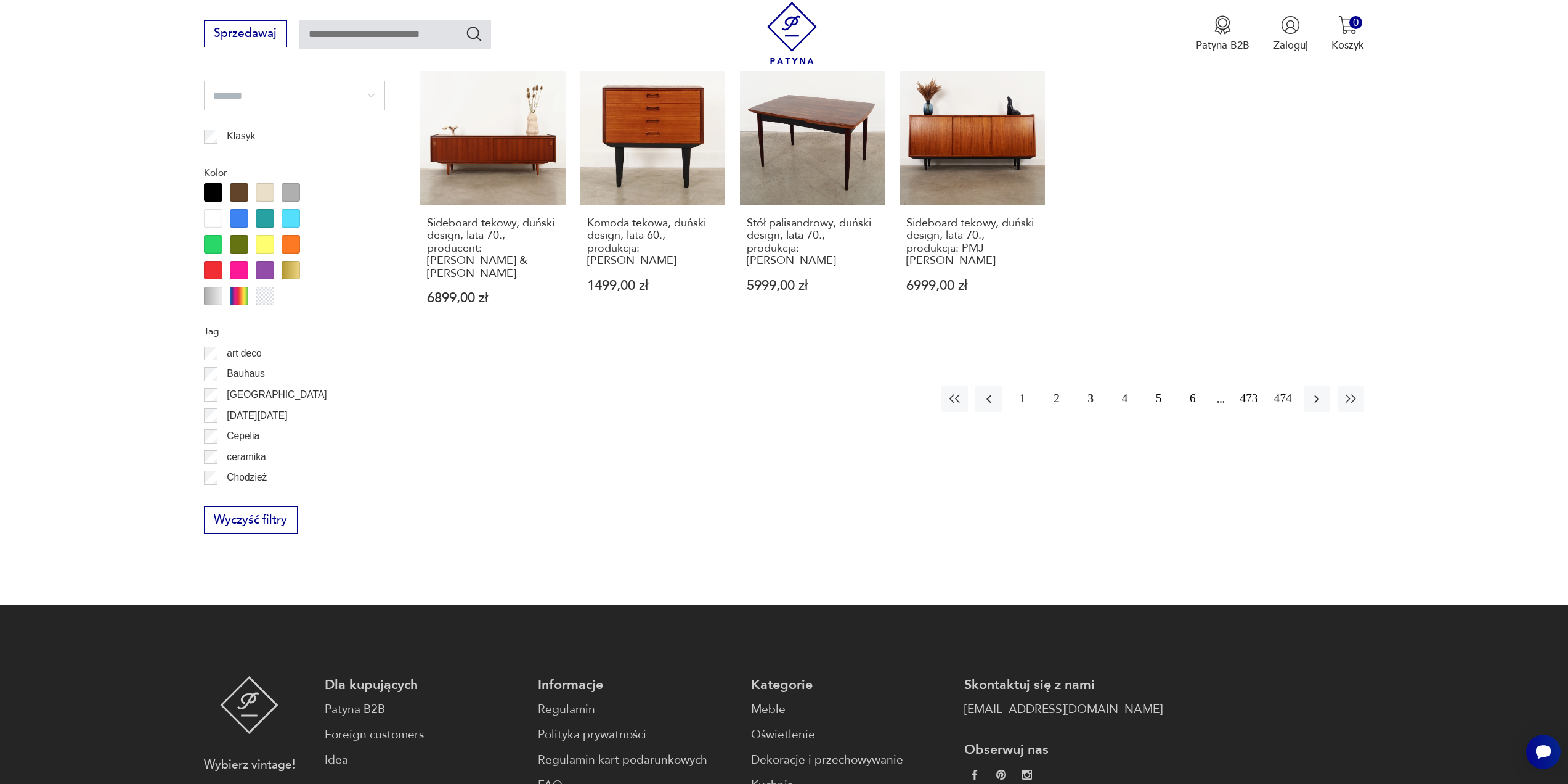
click at [1123, 389] on button "4" at bounding box center [1125, 398] width 26 height 26
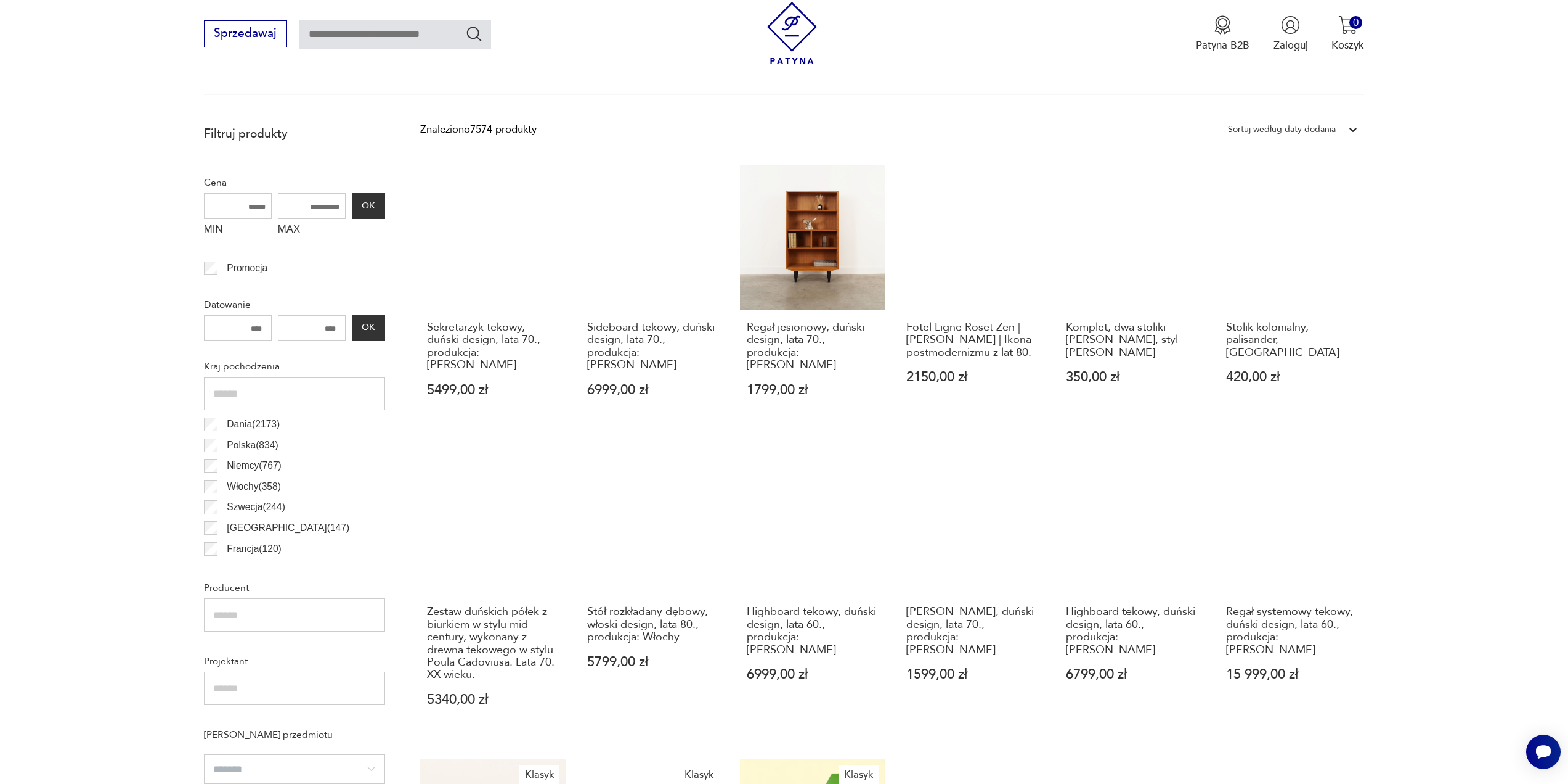
scroll to position [613, 0]
